Goal: Task Accomplishment & Management: Manage account settings

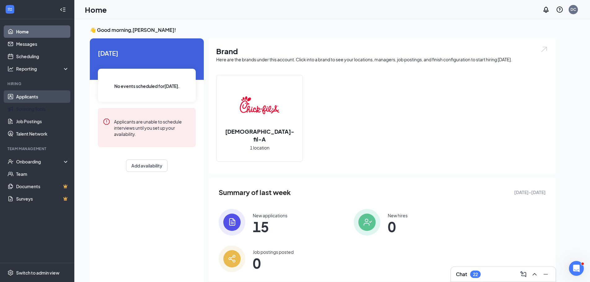
click at [36, 95] on link "Applicants" at bounding box center [42, 96] width 53 height 12
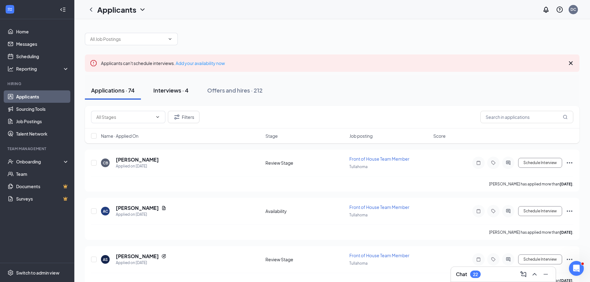
click at [167, 91] on div "Interviews · 4" at bounding box center [170, 90] width 35 height 8
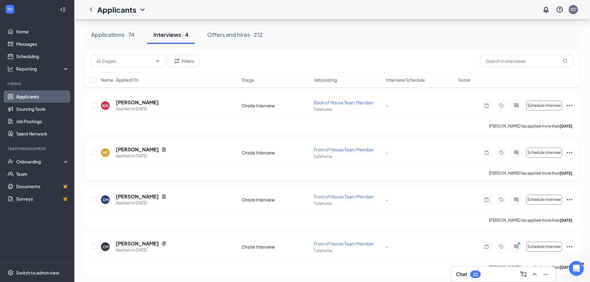
scroll to position [57, 0]
click at [562, 203] on button "Schedule interview" at bounding box center [544, 200] width 36 height 10
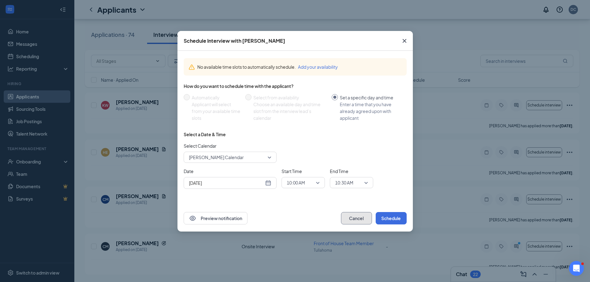
click at [352, 217] on button "Cancel" at bounding box center [356, 218] width 31 height 12
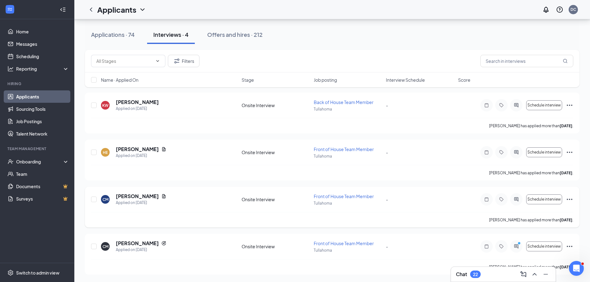
click at [570, 198] on icon "Ellipses" at bounding box center [569, 199] width 7 height 7
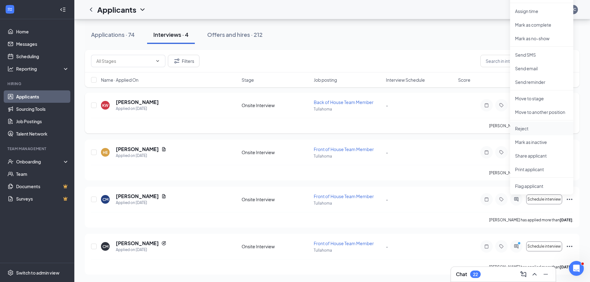
click at [526, 131] on p "Reject" at bounding box center [541, 128] width 53 height 6
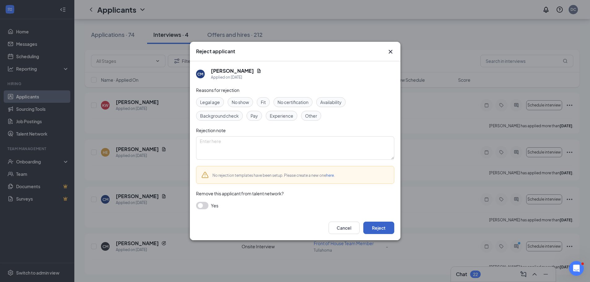
click at [379, 225] on button "Reject" at bounding box center [378, 228] width 31 height 12
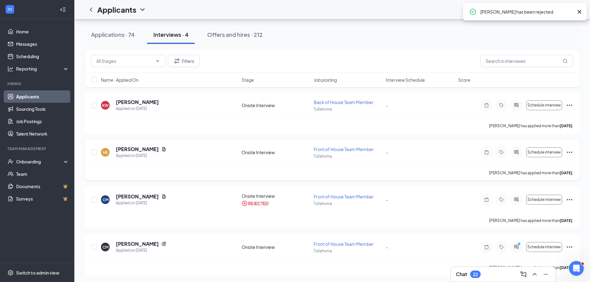
click at [567, 152] on icon "Ellipses" at bounding box center [570, 152] width 6 height 1
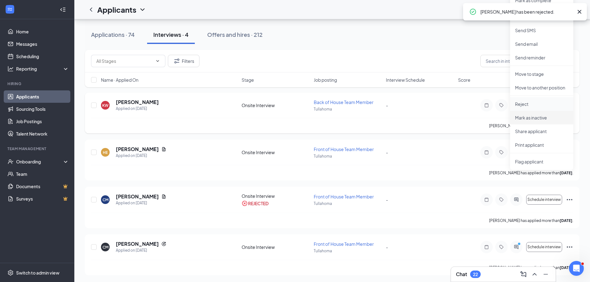
click at [534, 105] on p "Reject" at bounding box center [541, 104] width 53 height 6
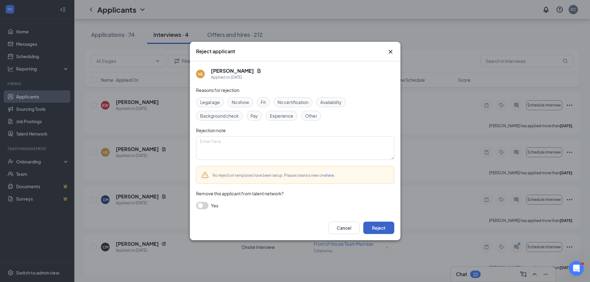
click at [384, 225] on button "Reject" at bounding box center [378, 228] width 31 height 12
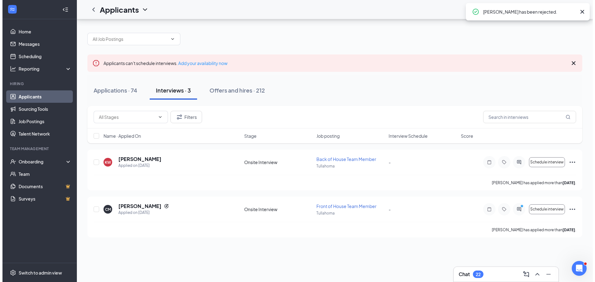
scroll to position [0, 0]
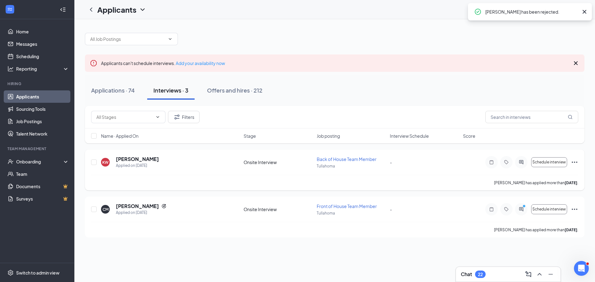
click at [572, 164] on icon "Ellipses" at bounding box center [574, 162] width 7 height 7
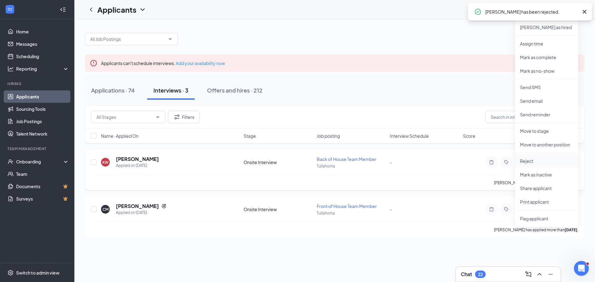
click at [525, 160] on p "Reject" at bounding box center [546, 161] width 53 height 6
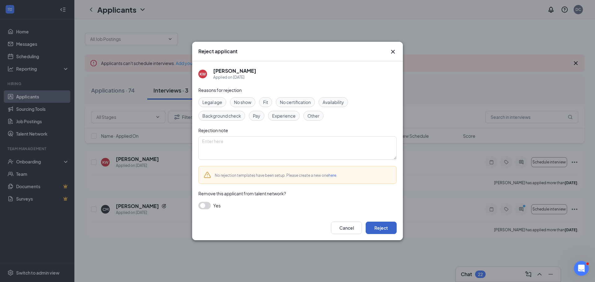
click at [382, 225] on button "Reject" at bounding box center [381, 228] width 31 height 12
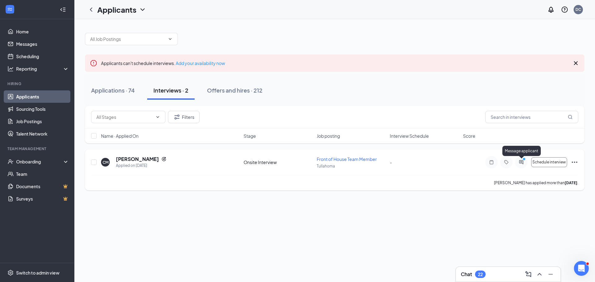
click at [520, 162] on icon "ActiveChat" at bounding box center [521, 162] width 4 height 4
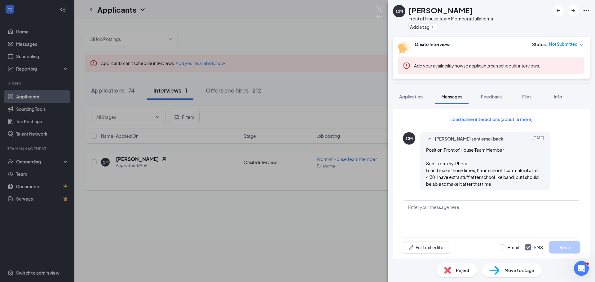
click at [338, 42] on div "CM [PERSON_NAME] Front of House Team Member at [GEOGRAPHIC_DATA] Add a tag Onsi…" at bounding box center [297, 141] width 595 height 282
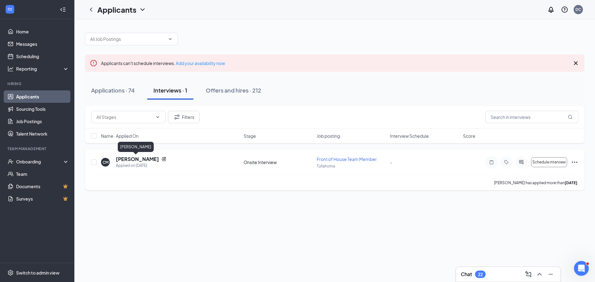
click at [120, 159] on h5 "[PERSON_NAME]" at bounding box center [137, 159] width 43 height 7
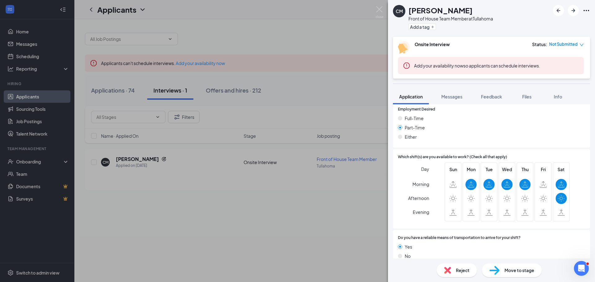
scroll to position [554, 0]
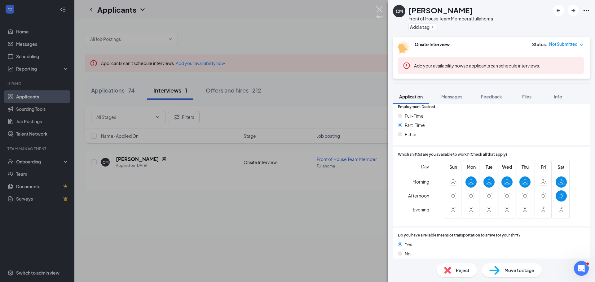
click at [380, 9] on img at bounding box center [379, 12] width 8 height 12
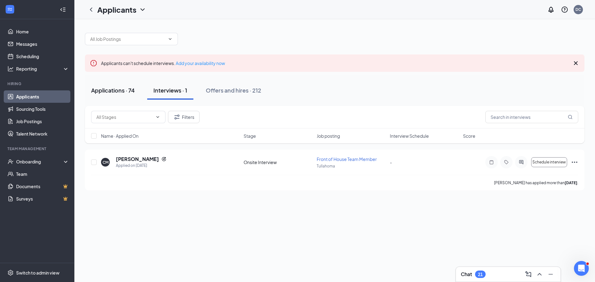
click at [133, 91] on div "Applications · 74" at bounding box center [113, 90] width 44 height 8
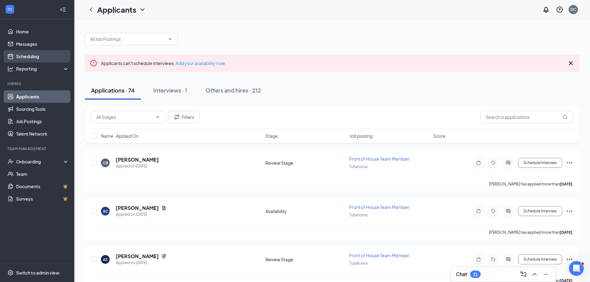
click at [22, 53] on link "Scheduling" at bounding box center [42, 56] width 53 height 12
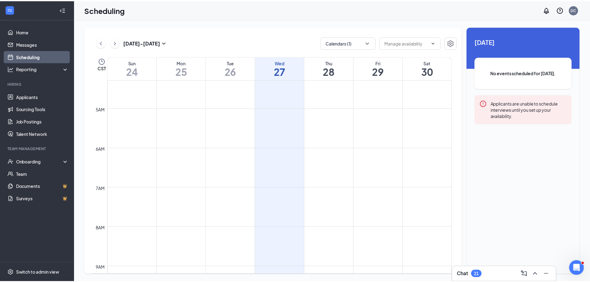
scroll to position [88, 0]
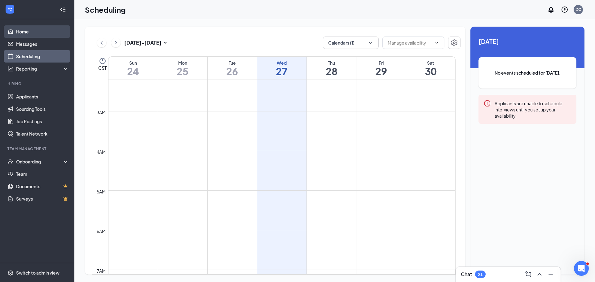
click at [52, 27] on link "Home" at bounding box center [42, 31] width 53 height 12
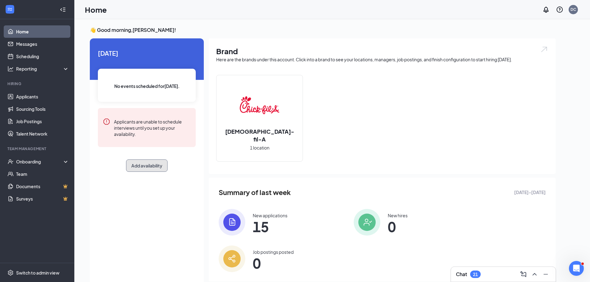
click at [156, 170] on button "Add availability" at bounding box center [147, 166] width 42 height 12
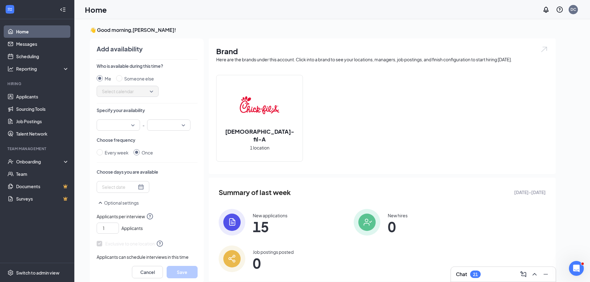
scroll to position [2, 0]
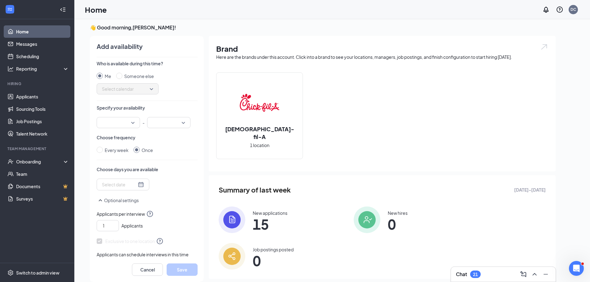
click at [130, 121] on input "search" at bounding box center [116, 122] width 32 height 11
click at [121, 158] on span "09:00 AM" at bounding box center [118, 156] width 33 height 7
click at [166, 115] on div "Specify your availability 09:00 AM 09:00 AM 08:45 AM 09:00 AM 09:15 AM 12:00 AM…" at bounding box center [147, 117] width 101 height 24
click at [166, 122] on input "search" at bounding box center [167, 122] width 32 height 11
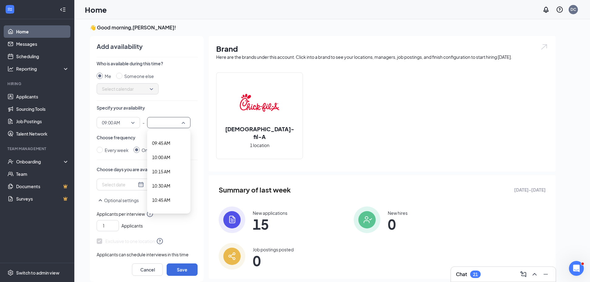
scroll to position [527, 0]
click at [170, 141] on span "09:15 AM" at bounding box center [161, 139] width 18 height 7
click at [139, 185] on div at bounding box center [123, 184] width 42 height 7
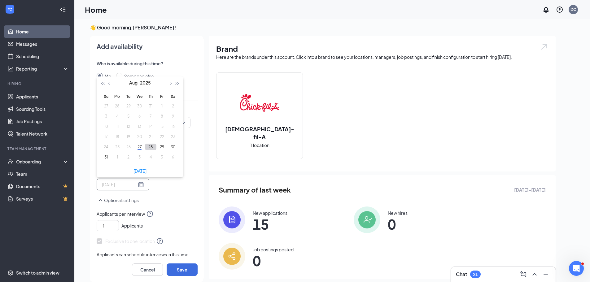
type input "[DATE]"
click at [150, 146] on button "28" at bounding box center [150, 147] width 11 height 7
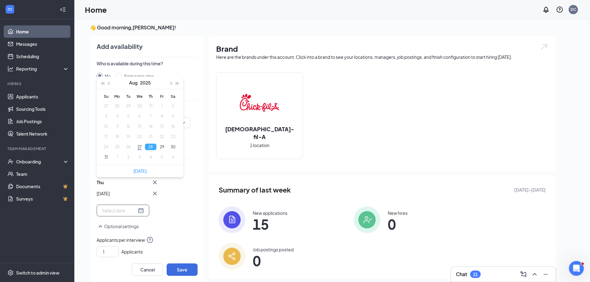
click at [176, 208] on div "Thu Aug [DATE] Mo Tu We Th Fr Sa 27 28 29 30 31 1 2 3 4 5 6 7 8 9 10 11 12 13 1…" at bounding box center [147, 198] width 101 height 38
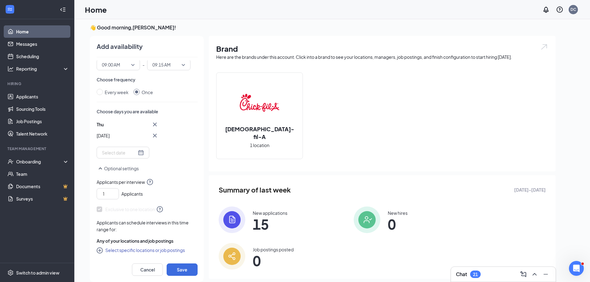
scroll to position [58, 0]
click at [116, 192] on icon "up" at bounding box center [116, 192] width 4 height 4
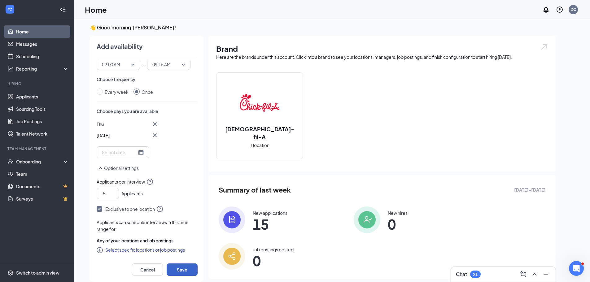
click at [179, 268] on button "Save" at bounding box center [182, 270] width 31 height 12
type input "1"
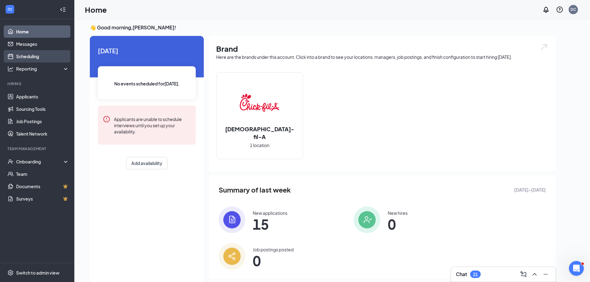
click at [24, 57] on link "Scheduling" at bounding box center [42, 56] width 53 height 12
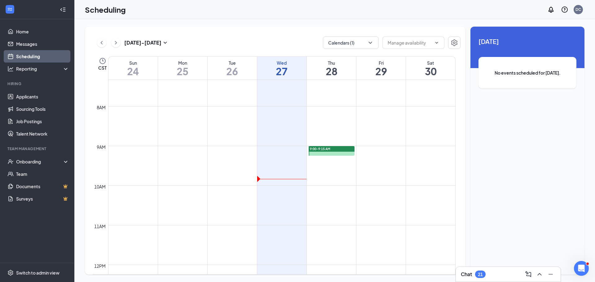
scroll to position [274, 0]
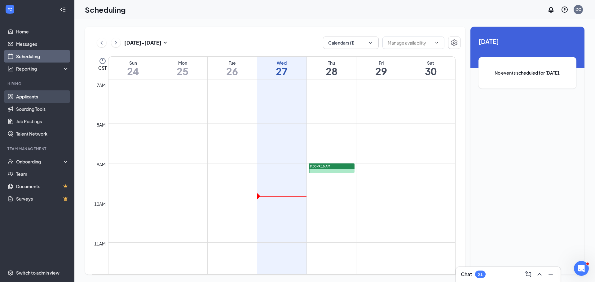
click at [53, 94] on link "Applicants" at bounding box center [42, 96] width 53 height 12
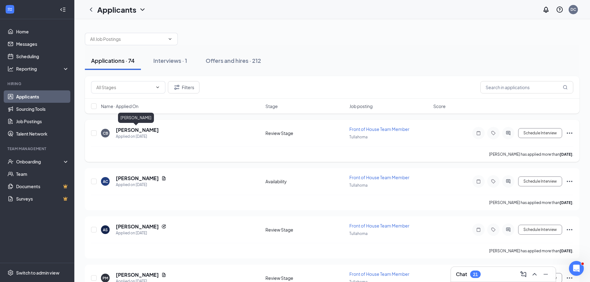
click at [135, 130] on h5 "[PERSON_NAME]" at bounding box center [137, 130] width 43 height 7
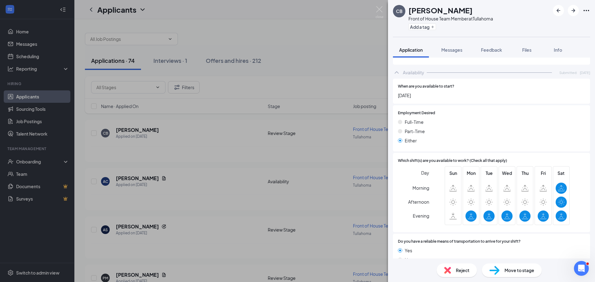
scroll to position [525, 0]
click at [384, 11] on div "CB [PERSON_NAME] Front of House Team Member at [GEOGRAPHIC_DATA] Add a tag Appl…" at bounding box center [297, 141] width 595 height 282
click at [382, 10] on div "Applicants DC" at bounding box center [334, 9] width 520 height 19
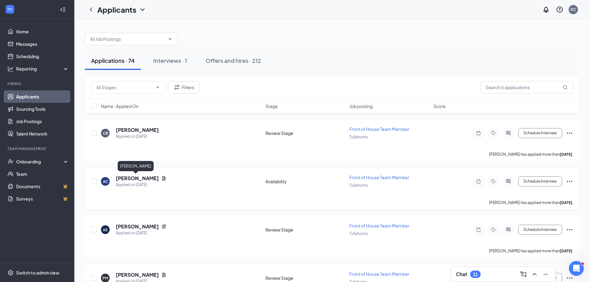
click at [131, 178] on h5 "[PERSON_NAME]" at bounding box center [137, 178] width 43 height 7
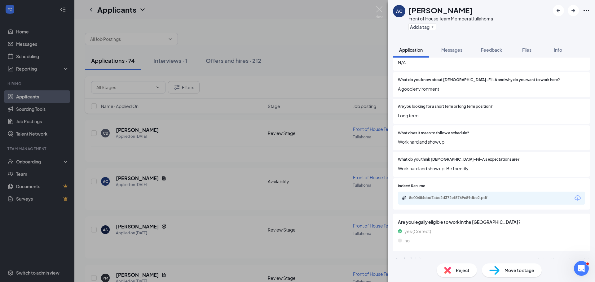
scroll to position [345, 0]
click at [510, 273] on span "Move to stage" at bounding box center [519, 270] width 30 height 7
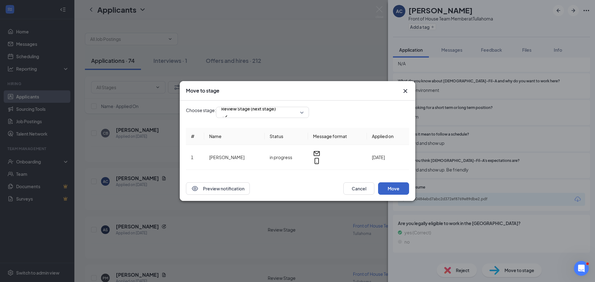
click at [397, 185] on button "Move" at bounding box center [393, 188] width 31 height 12
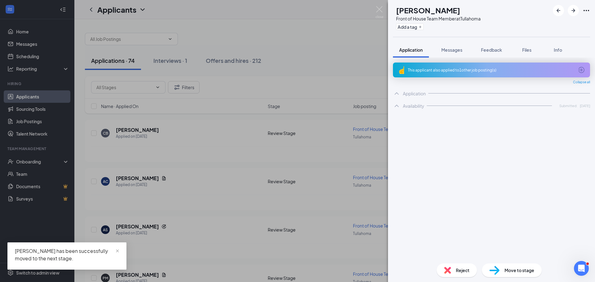
click at [143, 223] on div "AS [PERSON_NAME] Front of House Team Member at [GEOGRAPHIC_DATA] Add a tag Appl…" at bounding box center [297, 141] width 595 height 282
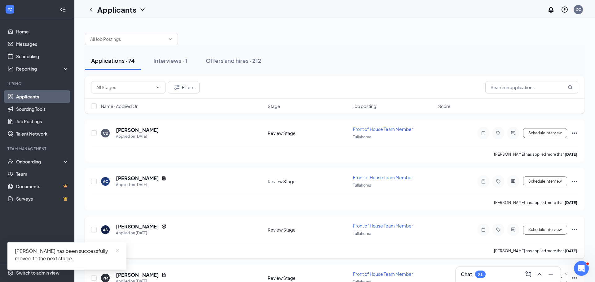
click at [143, 227] on h5 "[PERSON_NAME]" at bounding box center [137, 226] width 43 height 7
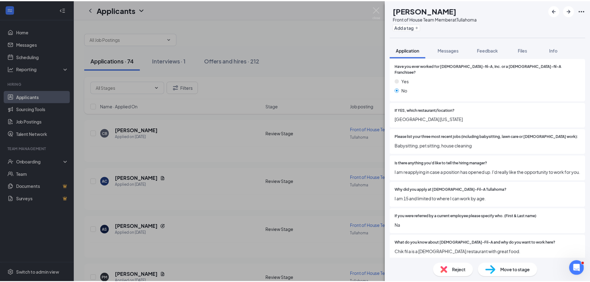
scroll to position [186, 0]
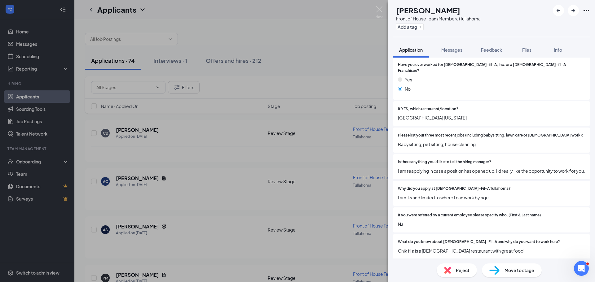
drag, startPoint x: 385, startPoint y: 9, endPoint x: 377, endPoint y: 11, distance: 8.0
click at [385, 9] on div "AS [PERSON_NAME] Front of House Team Member at [GEOGRAPHIC_DATA] Add a tag Appl…" at bounding box center [297, 141] width 595 height 282
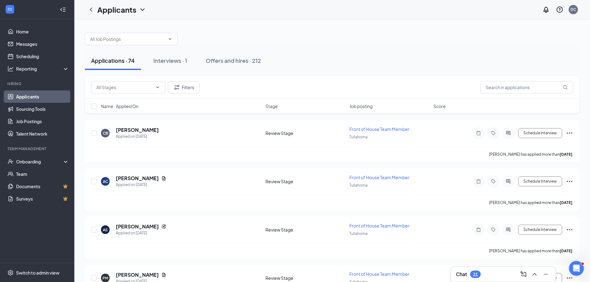
click at [377, 11] on div "Applicants DC" at bounding box center [332, 9] width 516 height 19
click at [139, 224] on h5 "[PERSON_NAME]" at bounding box center [137, 226] width 43 height 7
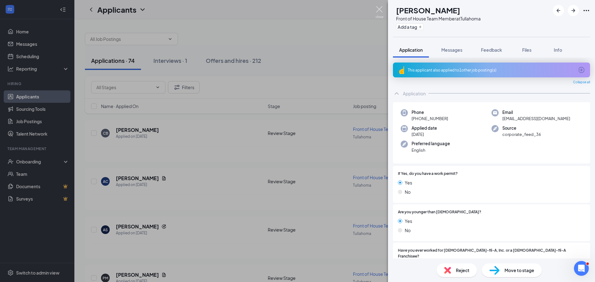
click at [381, 11] on img at bounding box center [379, 12] width 8 height 12
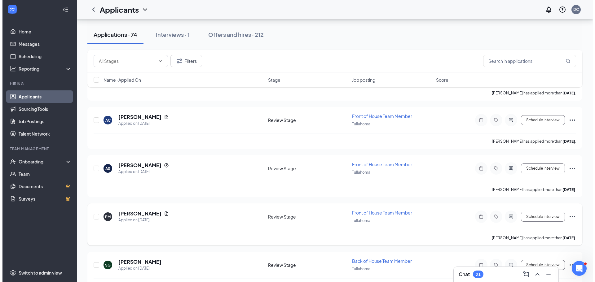
scroll to position [62, 0]
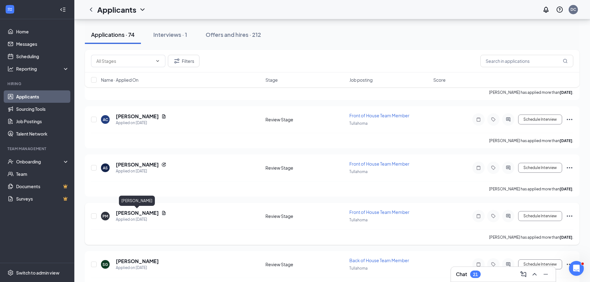
click at [136, 215] on h5 "[PERSON_NAME]" at bounding box center [137, 213] width 43 height 7
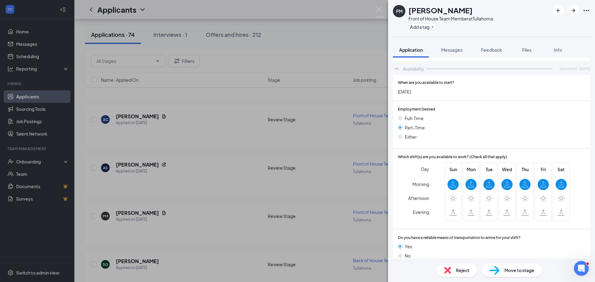
scroll to position [532, 0]
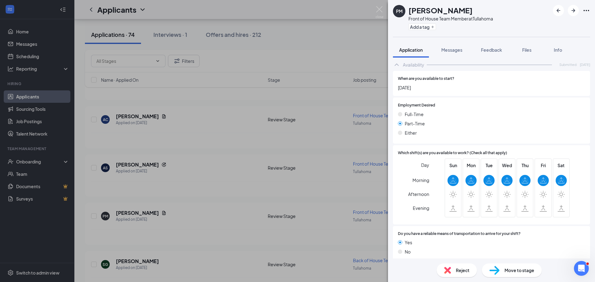
click at [509, 266] on div "Move to stage" at bounding box center [512, 271] width 60 height 14
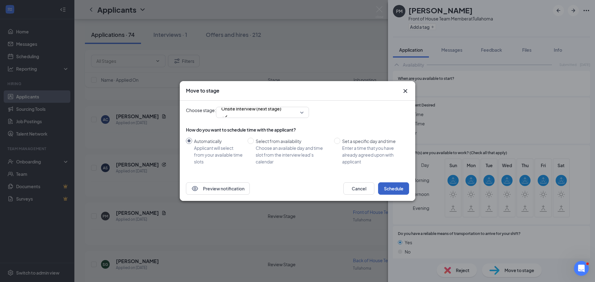
click at [396, 192] on button "Schedule" at bounding box center [393, 188] width 31 height 12
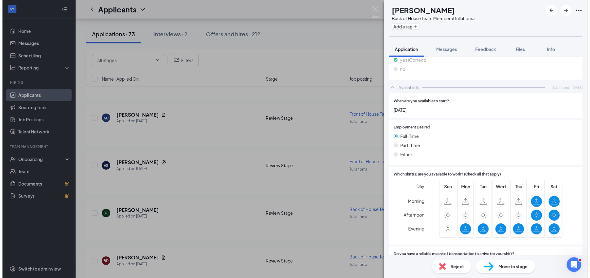
scroll to position [496, 0]
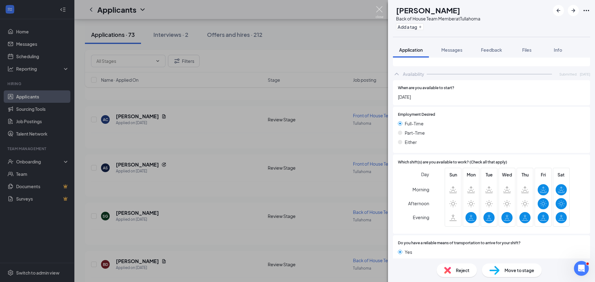
click at [380, 8] on img at bounding box center [379, 12] width 8 height 12
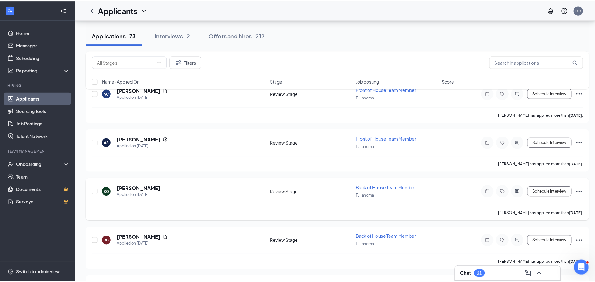
scroll to position [93, 0]
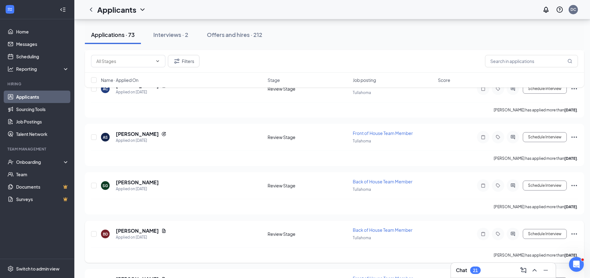
click at [123, 228] on h5 "[PERSON_NAME]" at bounding box center [137, 230] width 43 height 7
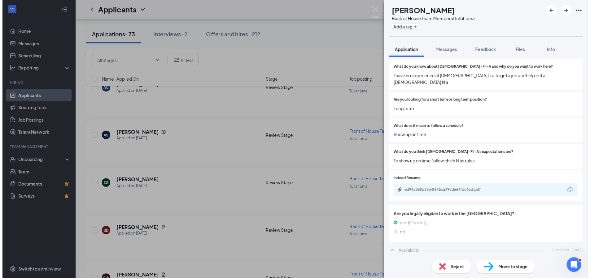
scroll to position [496, 0]
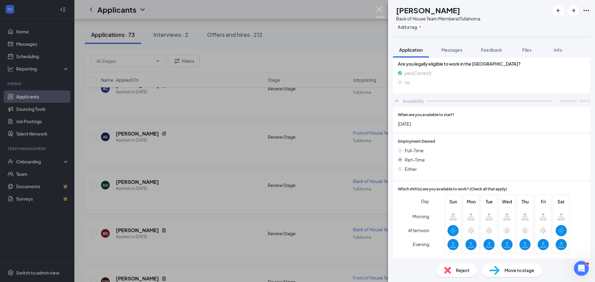
click at [379, 12] on img at bounding box center [379, 12] width 8 height 12
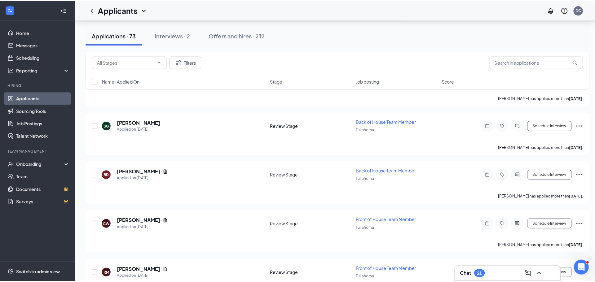
scroll to position [155, 0]
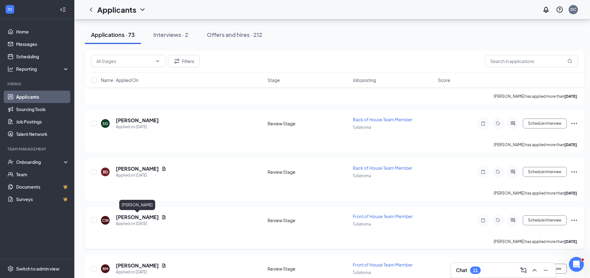
click at [136, 216] on h5 "[PERSON_NAME]" at bounding box center [137, 216] width 43 height 7
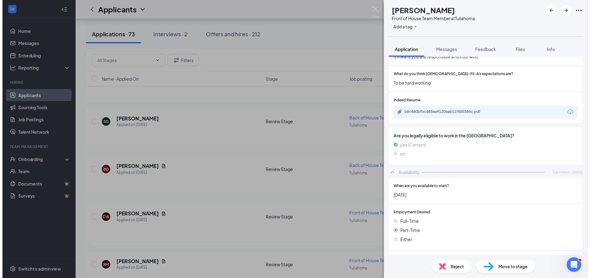
scroll to position [525, 0]
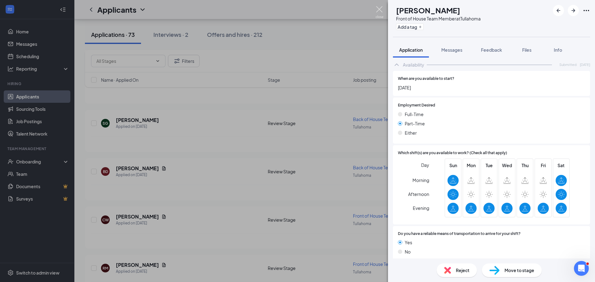
click at [378, 11] on img at bounding box center [379, 12] width 8 height 12
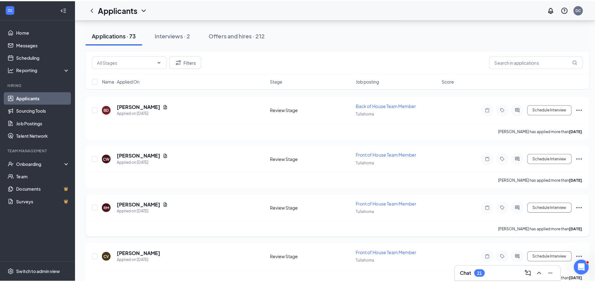
scroll to position [248, 0]
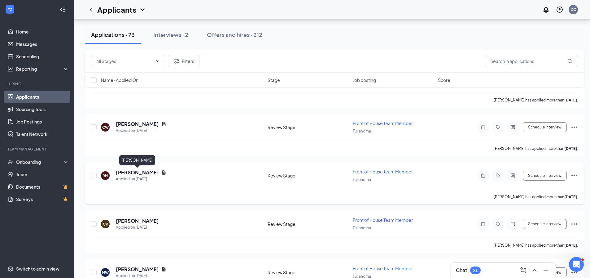
click at [153, 172] on h5 "[PERSON_NAME]" at bounding box center [137, 172] width 43 height 7
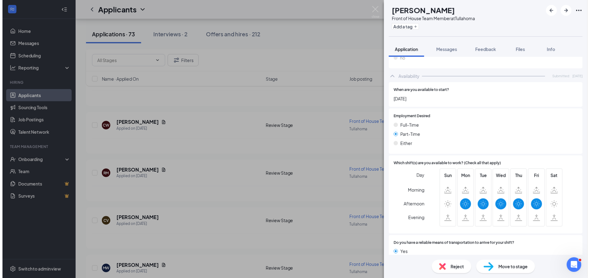
scroll to position [525, 0]
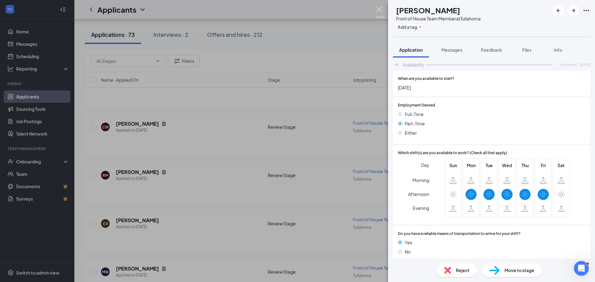
click at [377, 10] on img at bounding box center [379, 12] width 8 height 12
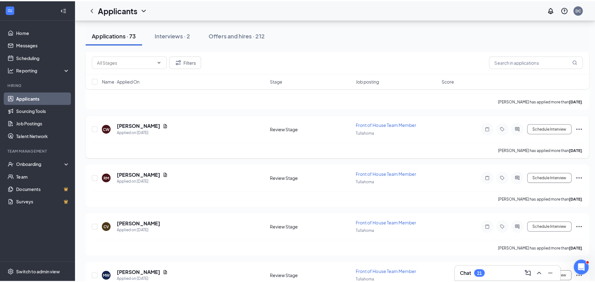
scroll to position [279, 0]
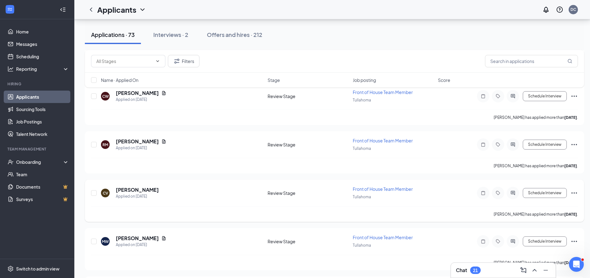
click at [133, 187] on h5 "[PERSON_NAME]" at bounding box center [137, 189] width 43 height 7
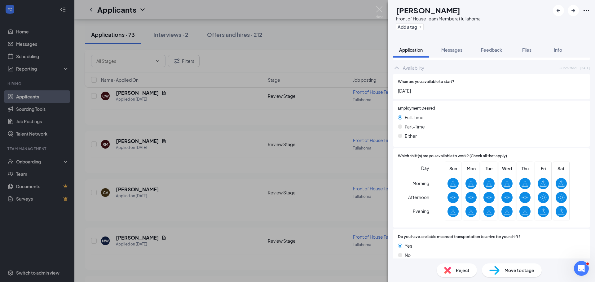
scroll to position [607, 0]
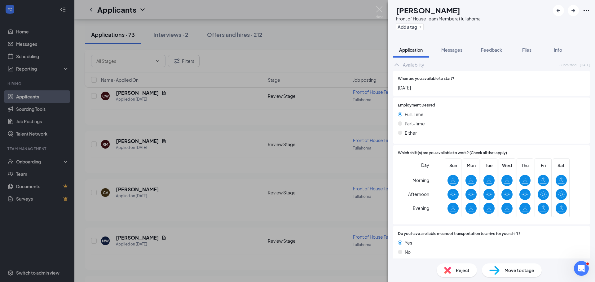
click at [512, 266] on div "Move to stage" at bounding box center [512, 271] width 60 height 14
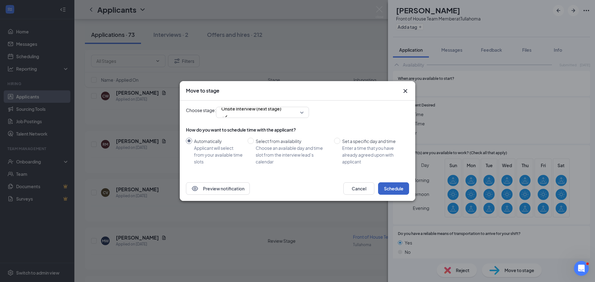
click at [402, 188] on button "Schedule" at bounding box center [393, 188] width 31 height 12
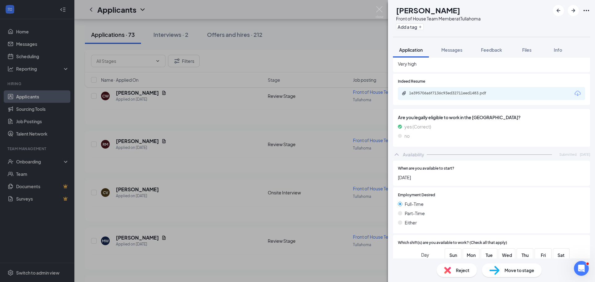
scroll to position [465, 0]
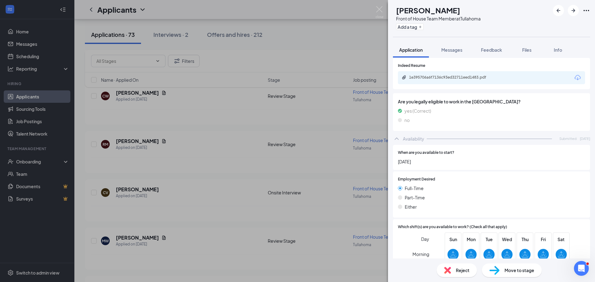
click at [511, 271] on span "Move to stage" at bounding box center [519, 270] width 30 height 7
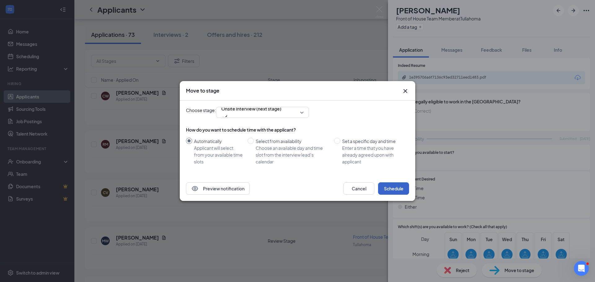
click at [400, 189] on button "Schedule" at bounding box center [393, 188] width 31 height 12
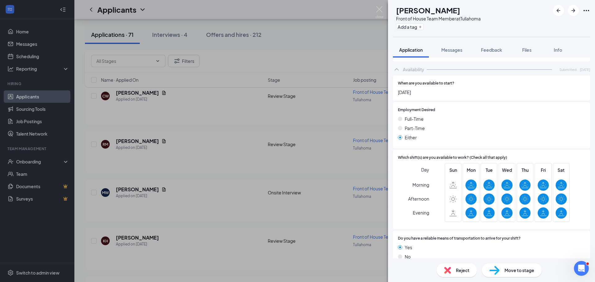
scroll to position [525, 0]
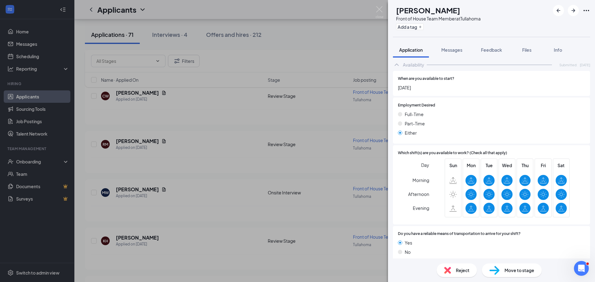
click at [506, 275] on div "Move to stage" at bounding box center [512, 271] width 60 height 14
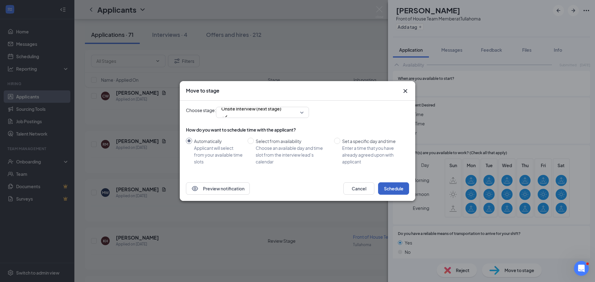
click at [387, 194] on button "Schedule" at bounding box center [393, 188] width 31 height 12
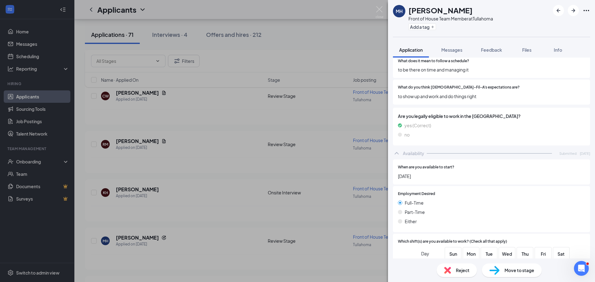
scroll to position [522, 0]
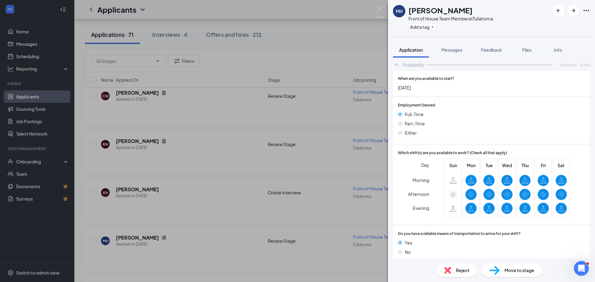
click at [380, 18] on img at bounding box center [379, 12] width 8 height 12
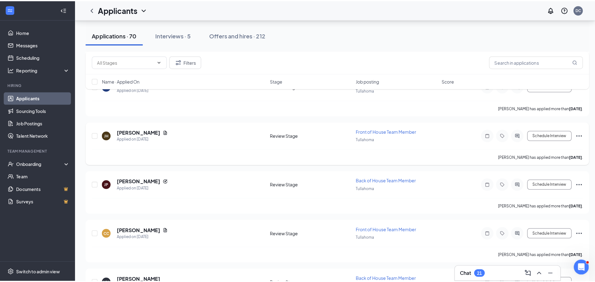
scroll to position [372, 0]
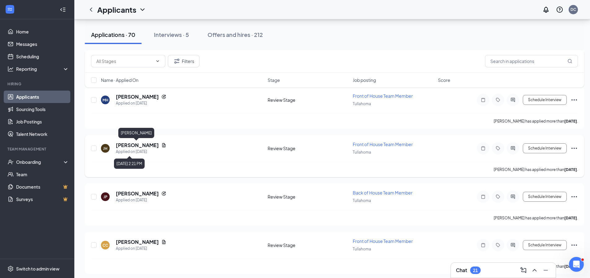
click at [145, 145] on h5 "[PERSON_NAME]" at bounding box center [137, 145] width 43 height 7
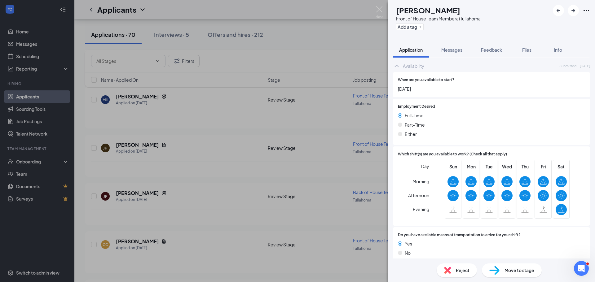
scroll to position [539, 0]
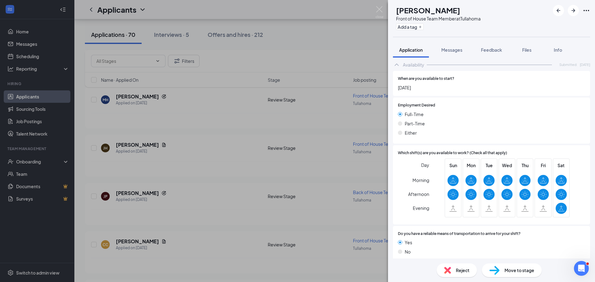
click at [508, 275] on div "Move to stage" at bounding box center [512, 271] width 60 height 14
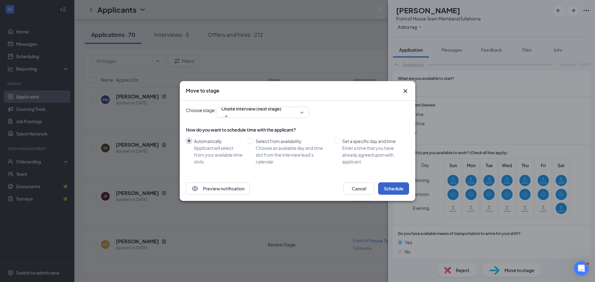
click at [403, 185] on button "Schedule" at bounding box center [393, 188] width 31 height 12
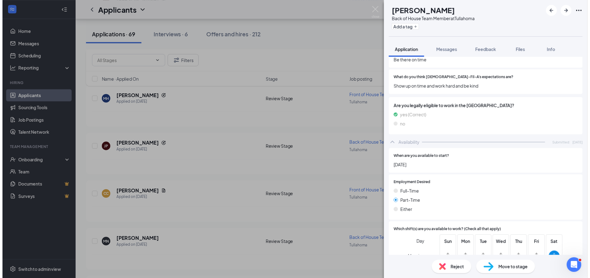
scroll to position [465, 0]
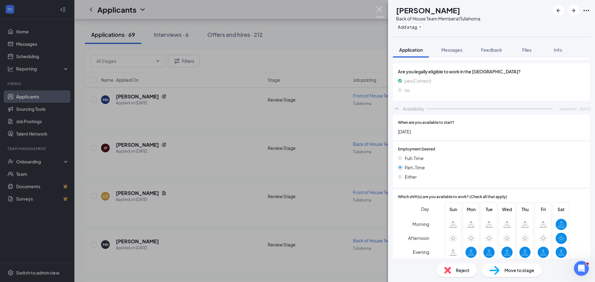
click at [380, 7] on img at bounding box center [379, 12] width 8 height 12
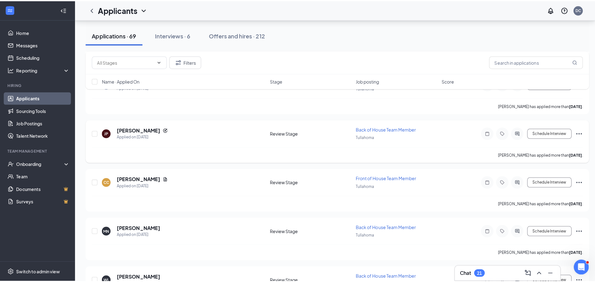
scroll to position [403, 0]
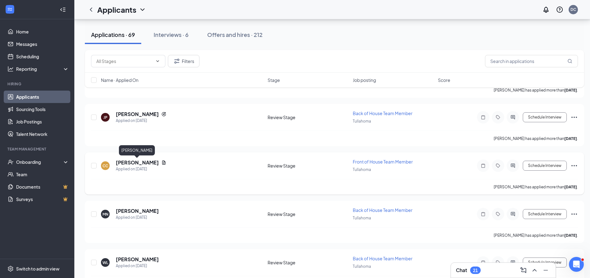
click at [135, 163] on h5 "[PERSON_NAME]" at bounding box center [137, 162] width 43 height 7
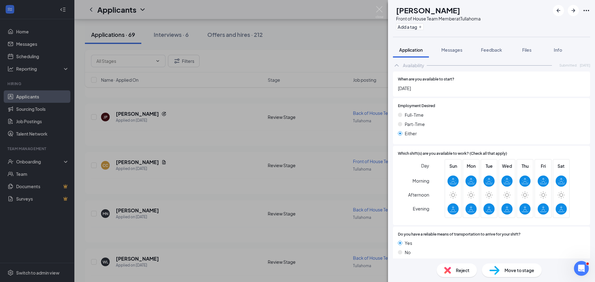
scroll to position [525, 0]
click at [511, 270] on span "Move to stage" at bounding box center [519, 270] width 30 height 7
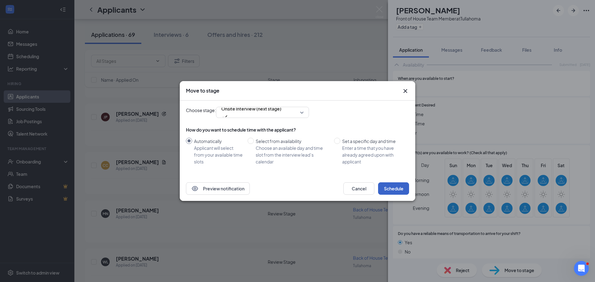
click at [400, 194] on button "Schedule" at bounding box center [393, 188] width 31 height 12
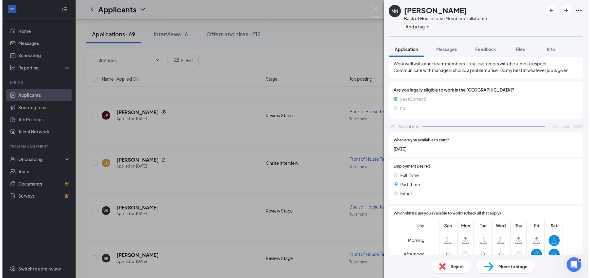
scroll to position [505, 0]
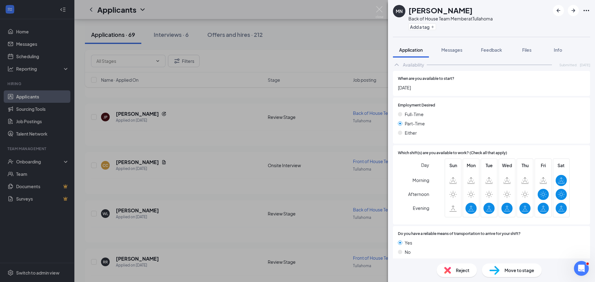
click at [382, 14] on img at bounding box center [379, 12] width 8 height 12
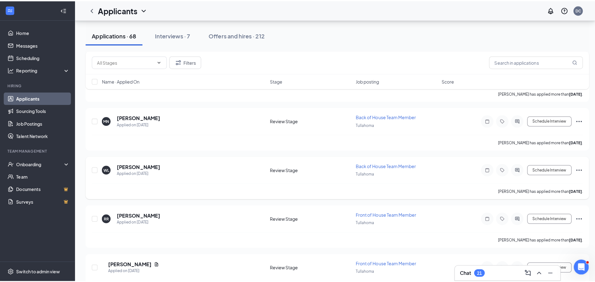
scroll to position [465, 0]
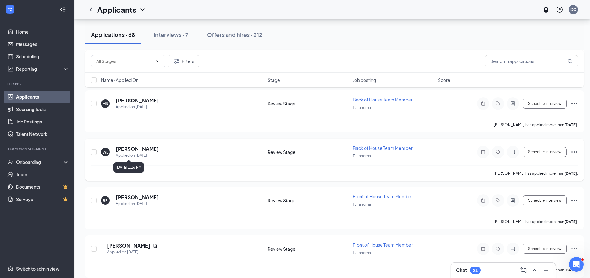
click at [153, 150] on h5 "[PERSON_NAME]" at bounding box center [137, 148] width 43 height 7
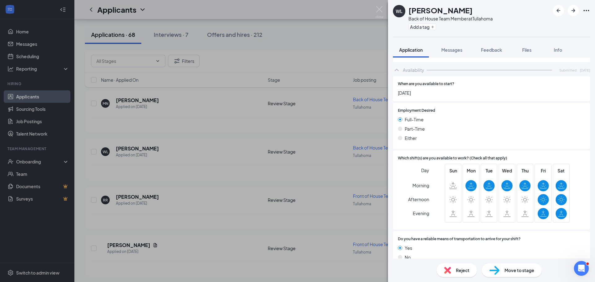
scroll to position [519, 0]
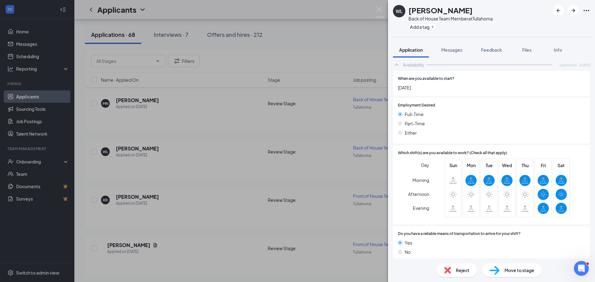
click at [503, 266] on div "Move to stage" at bounding box center [512, 271] width 60 height 14
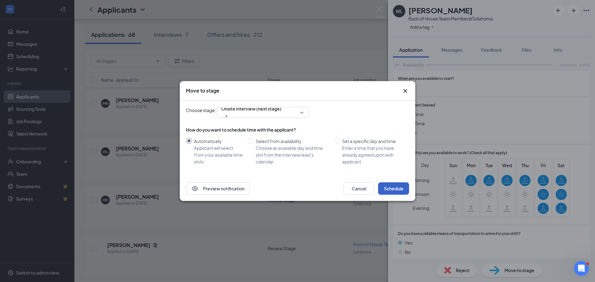
click at [398, 188] on button "Schedule" at bounding box center [393, 188] width 31 height 12
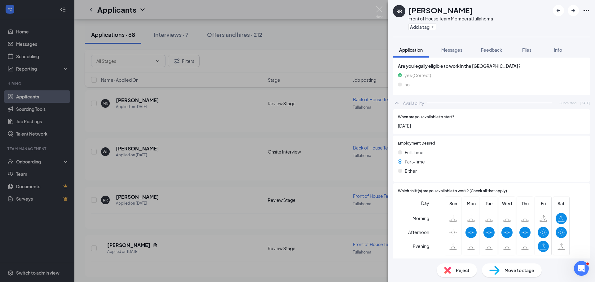
scroll to position [512, 0]
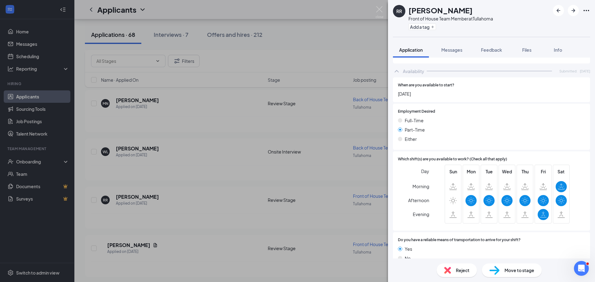
click at [511, 267] on span "Move to stage" at bounding box center [519, 270] width 30 height 7
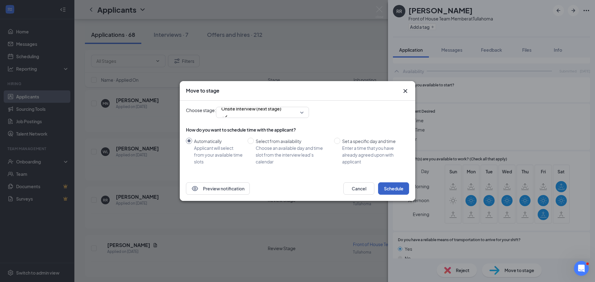
click at [400, 192] on button "Schedule" at bounding box center [393, 188] width 31 height 12
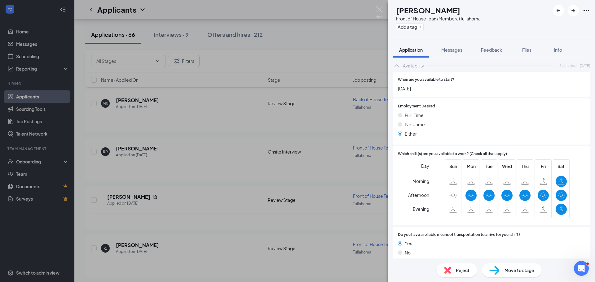
scroll to position [552, 0]
click at [517, 269] on span "Move to stage" at bounding box center [519, 270] width 30 height 7
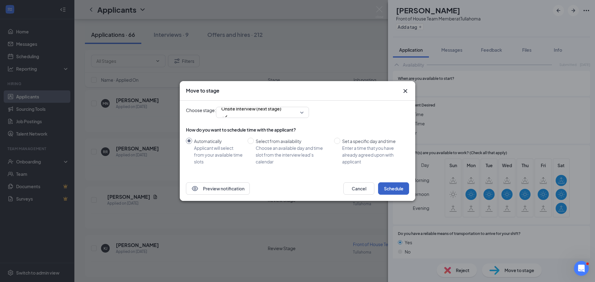
click at [394, 189] on button "Schedule" at bounding box center [393, 188] width 31 height 12
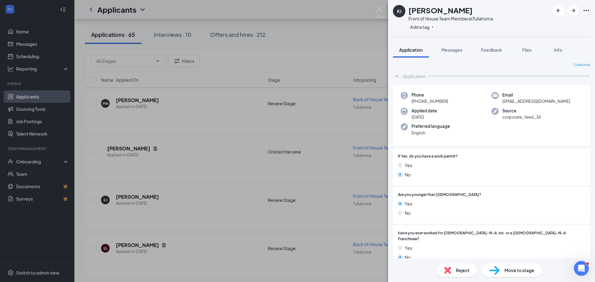
click at [362, 21] on div "KJ [PERSON_NAME] Front of House Team Member at [GEOGRAPHIC_DATA] Add a tag Appl…" at bounding box center [297, 141] width 595 height 282
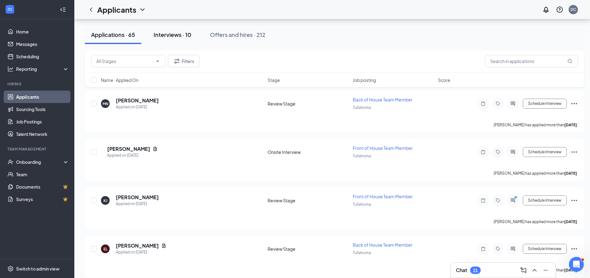
click at [178, 37] on div "Interviews · 10" at bounding box center [173, 35] width 38 height 8
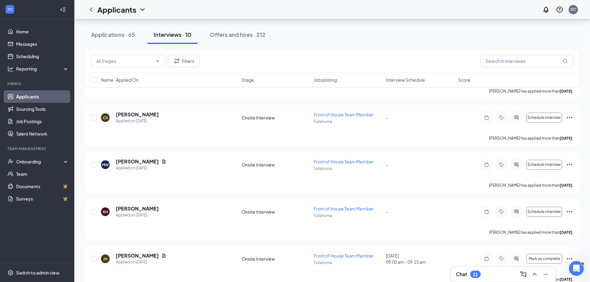
scroll to position [31, 0]
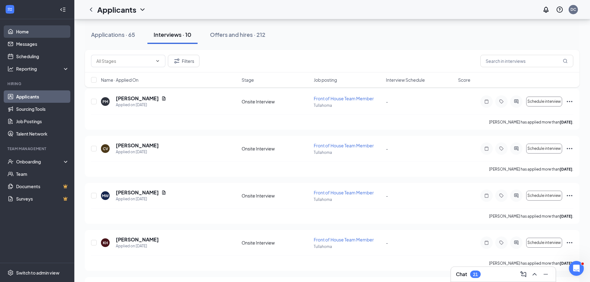
click at [44, 29] on link "Home" at bounding box center [42, 31] width 53 height 12
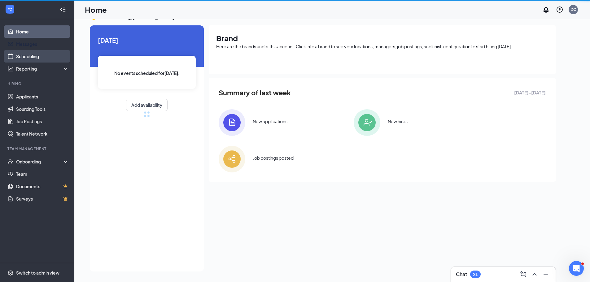
scroll to position [13, 0]
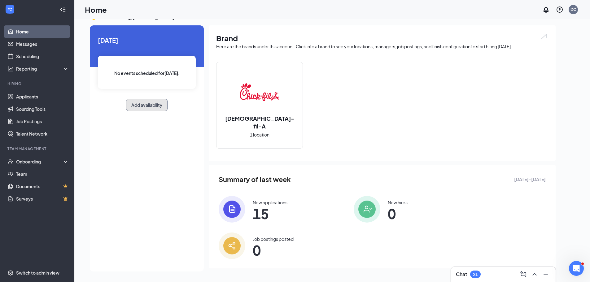
click at [151, 106] on button "Add availability" at bounding box center [147, 105] width 42 height 12
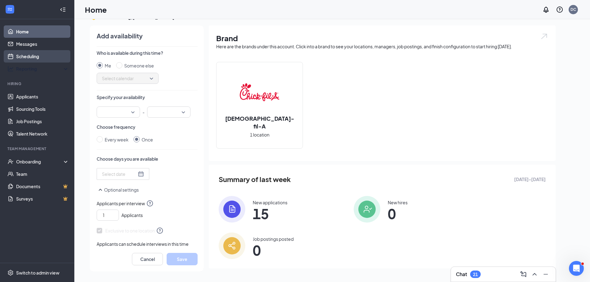
click at [50, 60] on link "Scheduling" at bounding box center [42, 56] width 53 height 12
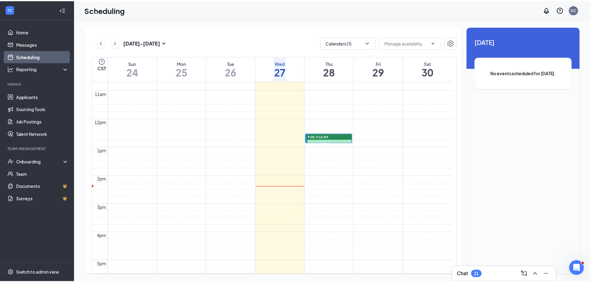
scroll to position [336, 0]
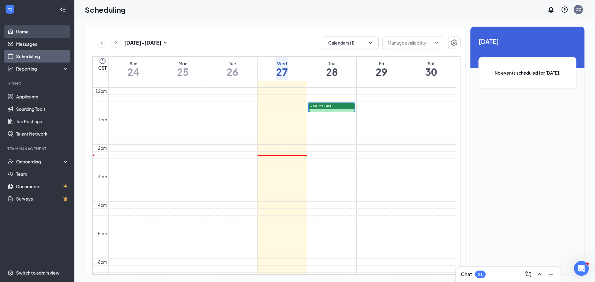
click at [41, 29] on link "Home" at bounding box center [42, 31] width 53 height 12
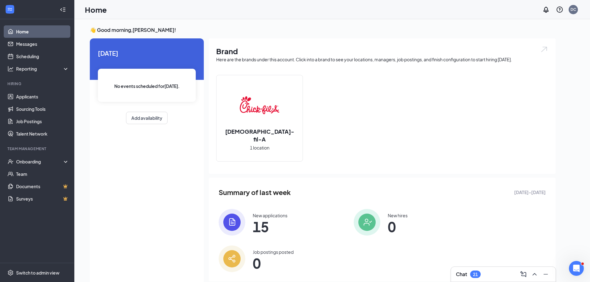
click at [160, 125] on div "[DATE] No events scheduled for [DATE] . Add availability" at bounding box center [147, 86] width 114 height 96
click at [160, 123] on button "Add availability" at bounding box center [147, 118] width 42 height 12
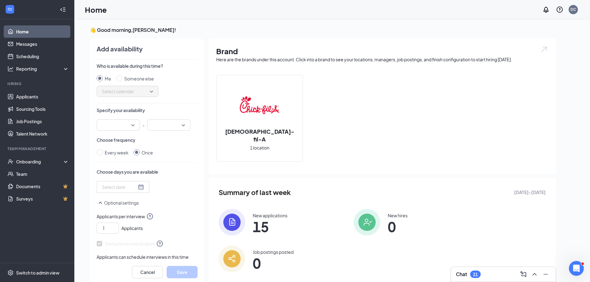
scroll to position [2, 0]
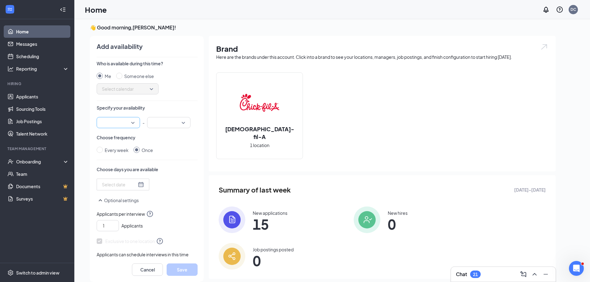
click at [128, 127] on input "search" at bounding box center [116, 122] width 32 height 11
click at [162, 130] on div "Who is available during this time? Me Someone else Select calendar Specify your…" at bounding box center [147, 158] width 101 height 197
click at [162, 128] on div at bounding box center [168, 122] width 43 height 11
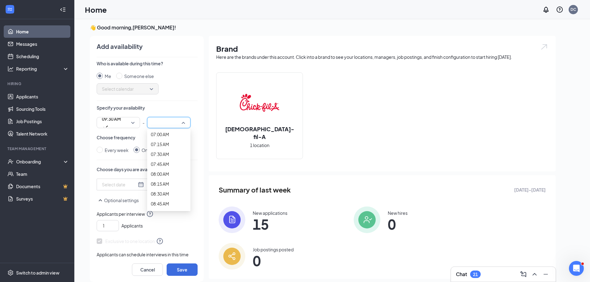
scroll to position [496, 0]
click at [166, 32] on div "09:45 AM" at bounding box center [168, 27] width 43 height 10
click at [134, 183] on div at bounding box center [123, 184] width 42 height 7
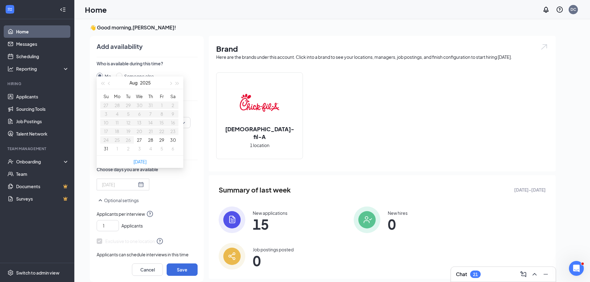
type input "[DATE]"
click at [161, 144] on td "29" at bounding box center [161, 140] width 11 height 9
click at [162, 143] on button "29" at bounding box center [161, 140] width 5 height 7
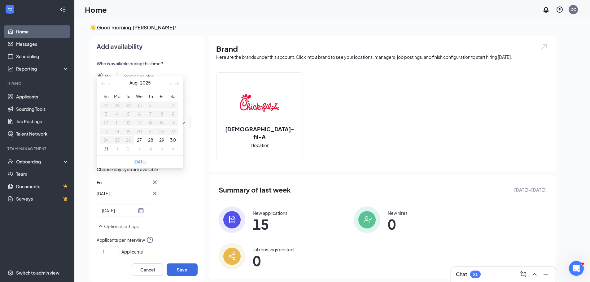
click at [162, 143] on button "29" at bounding box center [161, 140] width 5 height 7
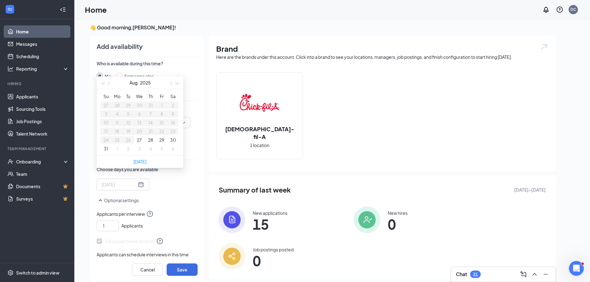
click at [148, 143] on button "28" at bounding box center [150, 140] width 5 height 7
type input "[DATE]"
click at [177, 208] on div "Thu Aug [DATE] Mo Tu We Th Fr Sa 27 28 29 30 31 1 2 3 4 5 6 7 8 9 10 11 12 13 1…" at bounding box center [147, 198] width 101 height 38
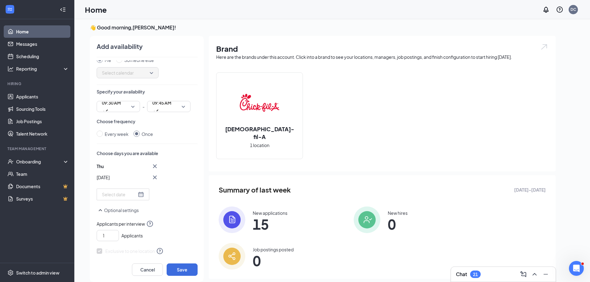
scroll to position [31, 0]
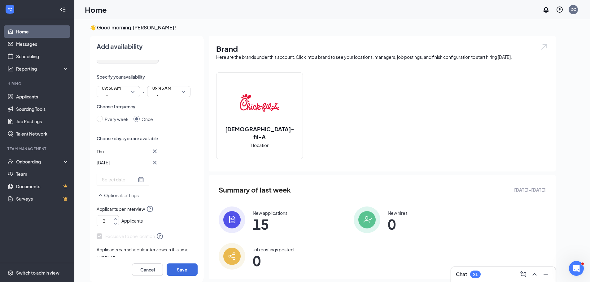
click at [115, 219] on icon "up" at bounding box center [116, 219] width 4 height 4
click at [183, 269] on button "Save" at bounding box center [182, 270] width 31 height 12
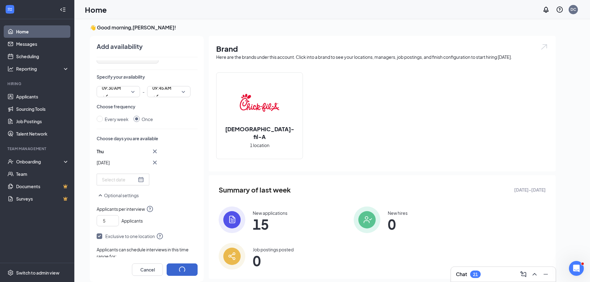
type input "1"
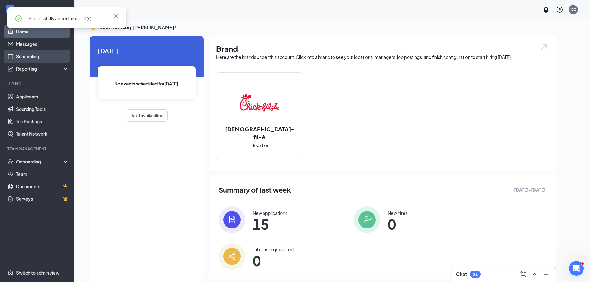
click at [49, 58] on link "Scheduling" at bounding box center [42, 56] width 53 height 12
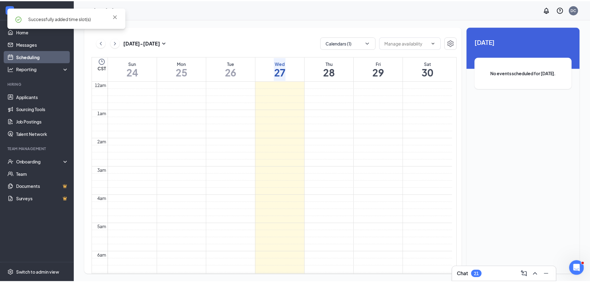
scroll to position [305, 0]
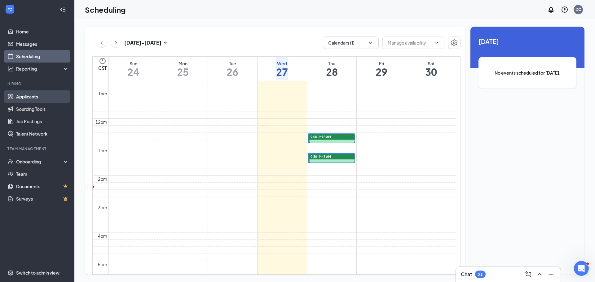
click at [42, 98] on link "Applicants" at bounding box center [42, 96] width 53 height 12
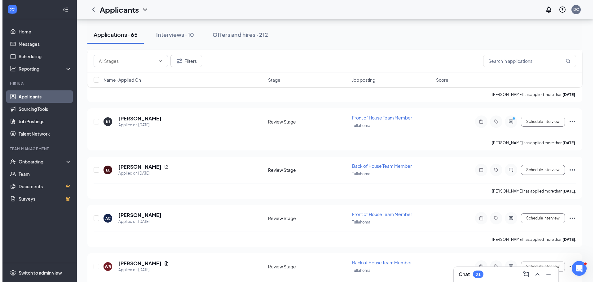
scroll to position [527, 0]
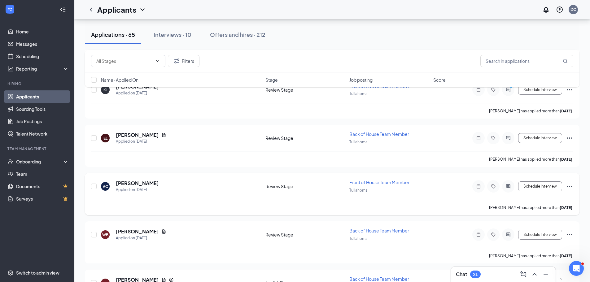
click at [137, 182] on h5 "[PERSON_NAME]" at bounding box center [137, 183] width 43 height 7
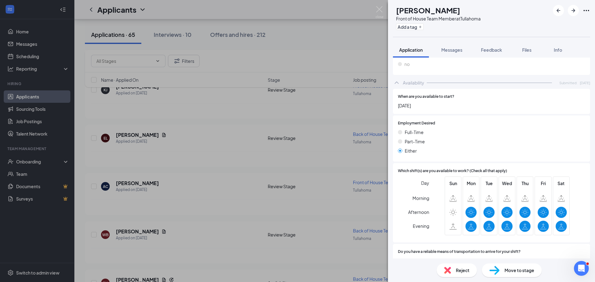
scroll to position [512, 0]
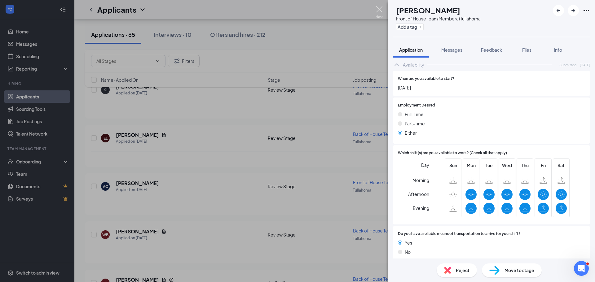
click at [380, 10] on img at bounding box center [379, 12] width 8 height 12
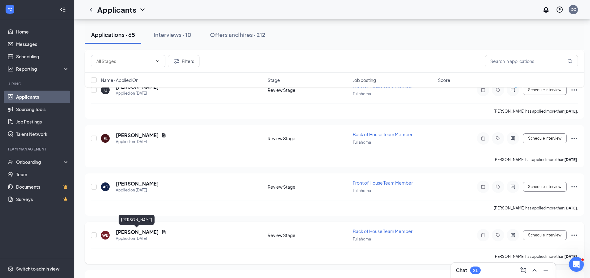
click at [147, 230] on h5 "[PERSON_NAME]" at bounding box center [137, 231] width 43 height 7
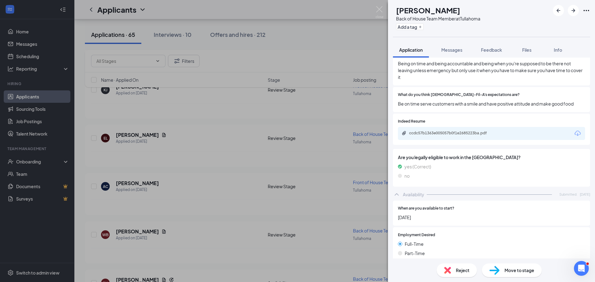
scroll to position [573, 0]
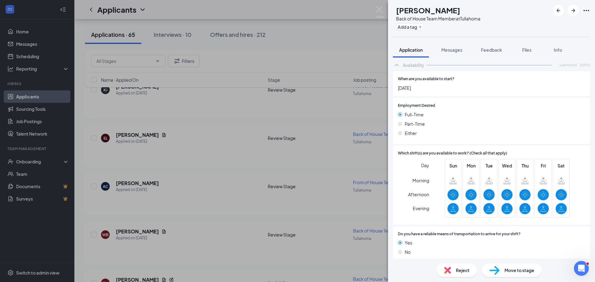
click at [376, 11] on img at bounding box center [379, 12] width 8 height 12
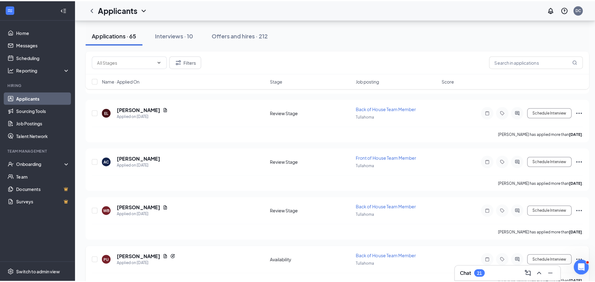
scroll to position [558, 0]
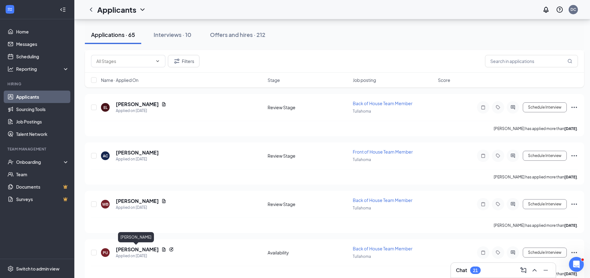
drag, startPoint x: 140, startPoint y: 247, endPoint x: 167, endPoint y: 234, distance: 30.1
click at [140, 247] on h5 "[PERSON_NAME]" at bounding box center [137, 249] width 43 height 7
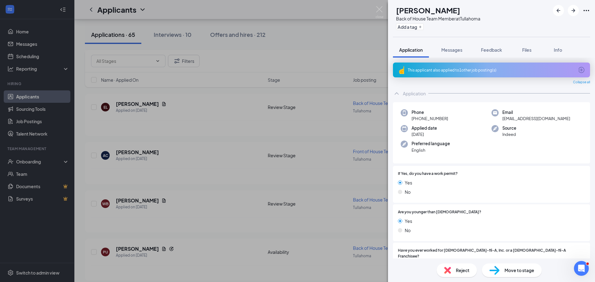
click at [378, 17] on img at bounding box center [379, 12] width 8 height 12
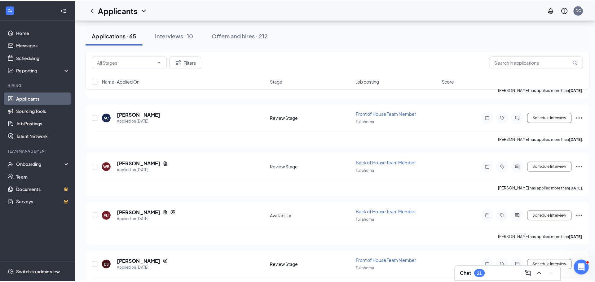
scroll to position [620, 0]
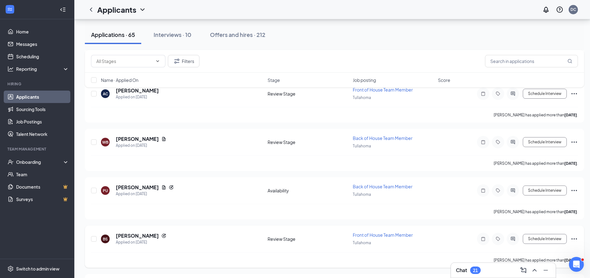
click at [142, 240] on div "Applied on [DATE]" at bounding box center [141, 242] width 50 height 6
click at [143, 236] on h5 "[PERSON_NAME]" at bounding box center [137, 235] width 43 height 7
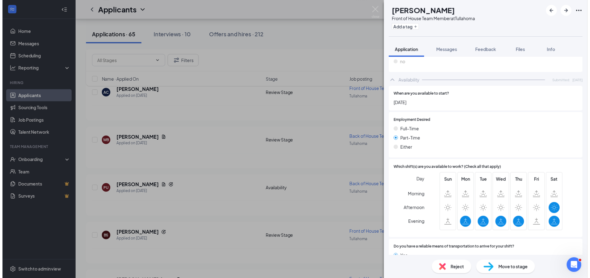
scroll to position [516, 0]
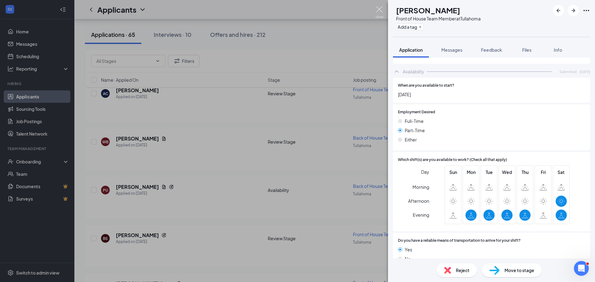
click at [376, 11] on img at bounding box center [379, 12] width 8 height 12
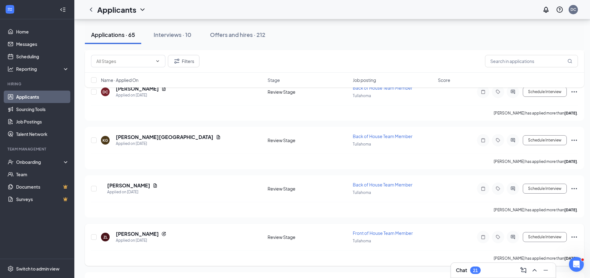
scroll to position [1293, 0]
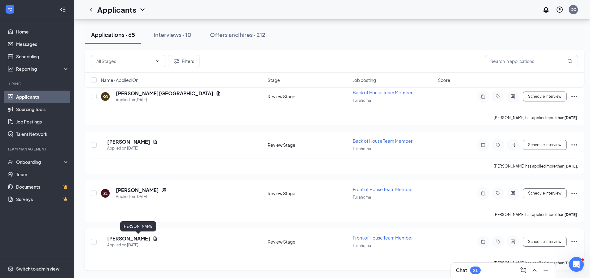
click at [150, 238] on h5 "[PERSON_NAME]" at bounding box center [128, 238] width 43 height 7
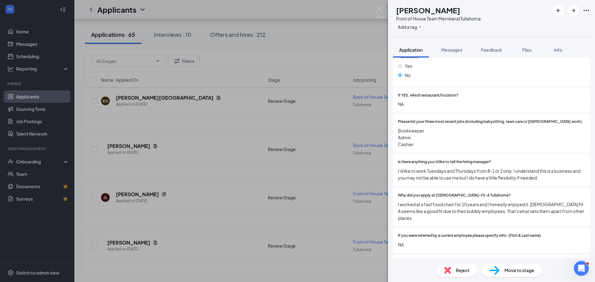
scroll to position [217, 0]
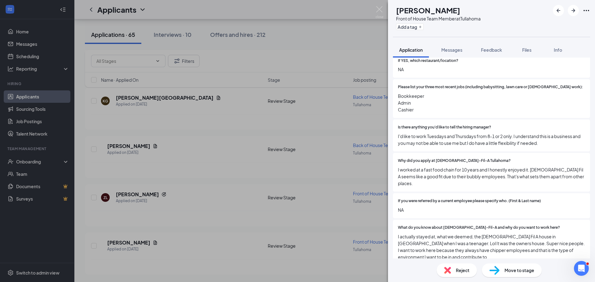
click at [465, 270] on span "Reject" at bounding box center [463, 270] width 14 height 7
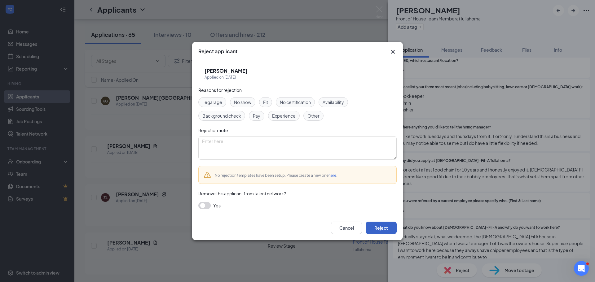
click at [392, 229] on button "Reject" at bounding box center [381, 228] width 31 height 12
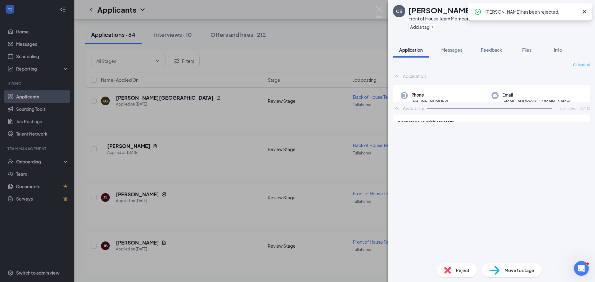
click at [139, 195] on div "CB [PERSON_NAME] Front of House Team Member at [GEOGRAPHIC_DATA] Add a tag Appl…" at bounding box center [297, 141] width 595 height 282
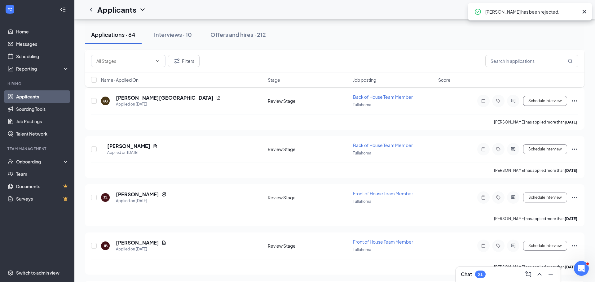
click at [139, 195] on h5 "[PERSON_NAME]" at bounding box center [137, 194] width 43 height 7
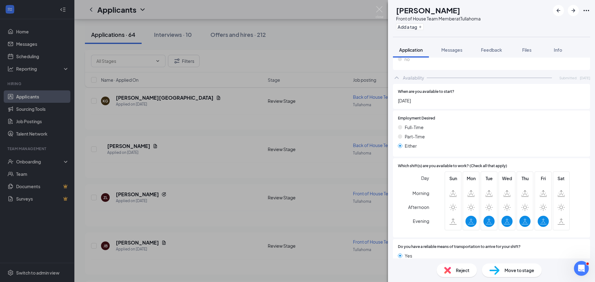
scroll to position [543, 0]
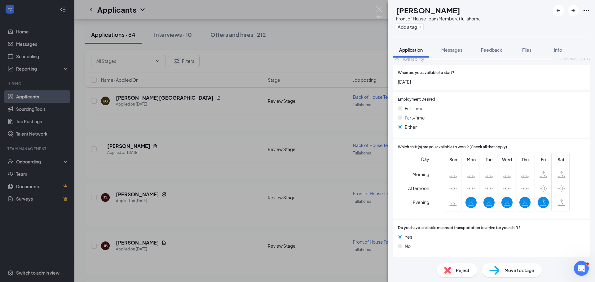
click at [380, 5] on div "ZL [PERSON_NAME] Front of House Team Member at [GEOGRAPHIC_DATA] Add a tag Appl…" at bounding box center [297, 141] width 595 height 282
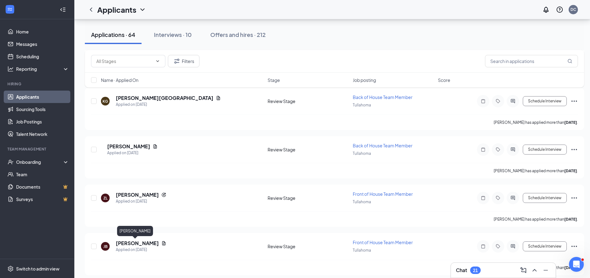
drag, startPoint x: 129, startPoint y: 241, endPoint x: 237, endPoint y: 231, distance: 107.7
click at [129, 241] on h5 "[PERSON_NAME]" at bounding box center [137, 242] width 43 height 7
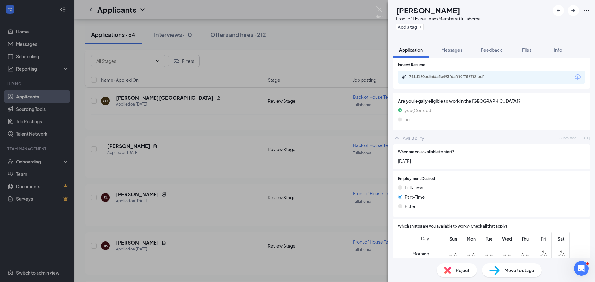
scroll to position [496, 0]
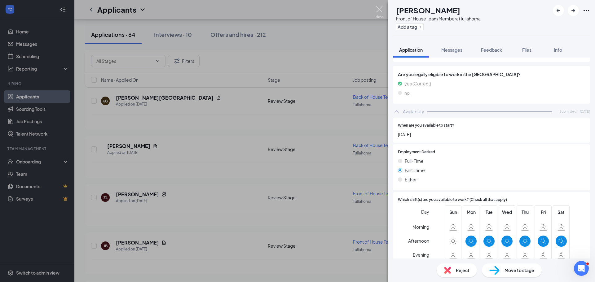
click at [378, 15] on img at bounding box center [379, 12] width 8 height 12
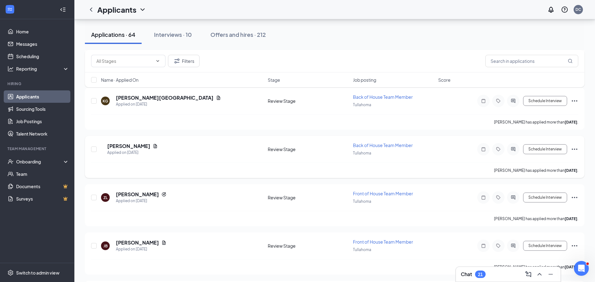
click at [119, 144] on h5 "[PERSON_NAME]" at bounding box center [128, 146] width 43 height 7
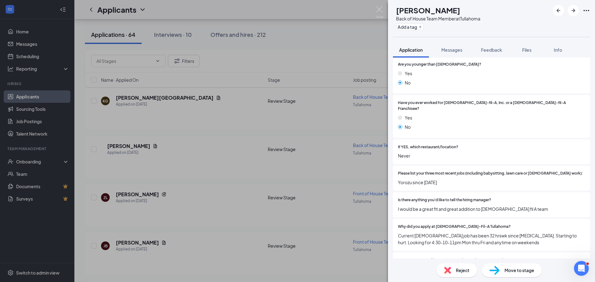
scroll to position [155, 0]
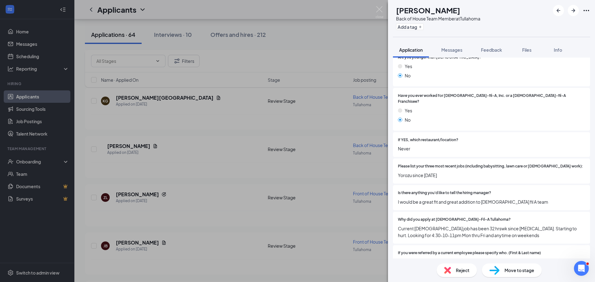
click at [464, 271] on span "Reject" at bounding box center [463, 270] width 14 height 7
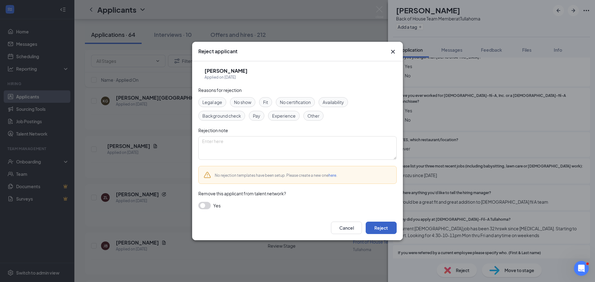
click at [383, 226] on button "Reject" at bounding box center [381, 228] width 31 height 12
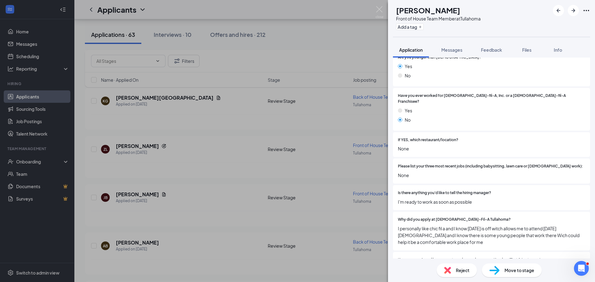
click at [137, 98] on div "ZL [PERSON_NAME] Front of House Team Member at [GEOGRAPHIC_DATA] Add a tag Appl…" at bounding box center [297, 141] width 595 height 282
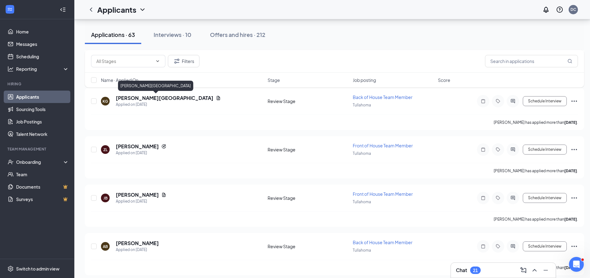
click at [137, 98] on h5 "[PERSON_NAME][GEOGRAPHIC_DATA]" at bounding box center [165, 97] width 98 height 7
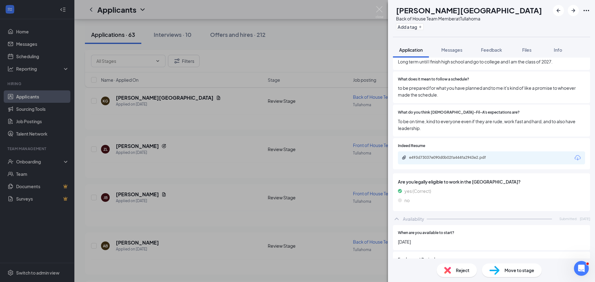
scroll to position [558, 0]
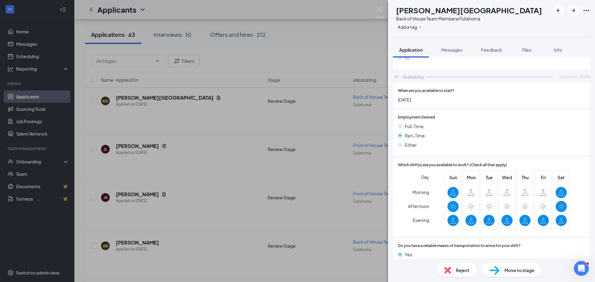
click at [384, 15] on div "KG [PERSON_NAME] Back of House Team Member at [GEOGRAPHIC_DATA] Add a tag Appli…" at bounding box center [297, 141] width 595 height 282
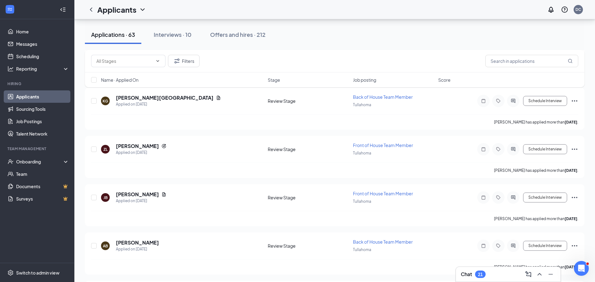
click at [383, 13] on div "Applicants DC" at bounding box center [334, 9] width 520 height 19
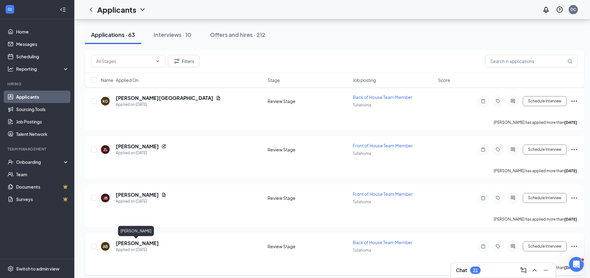
click at [127, 241] on h5 "[PERSON_NAME]" at bounding box center [137, 242] width 43 height 7
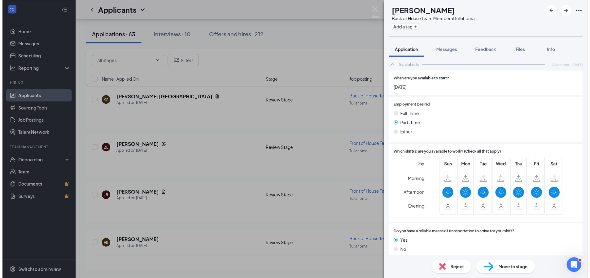
scroll to position [512, 0]
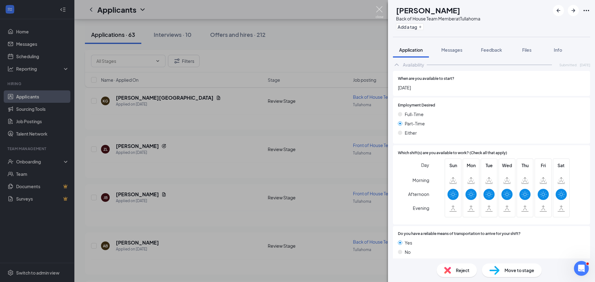
click at [383, 10] on img at bounding box center [379, 12] width 8 height 12
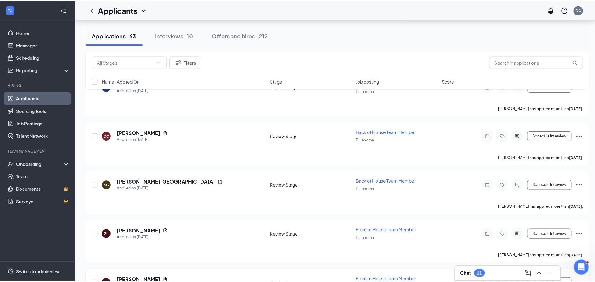
scroll to position [1196, 0]
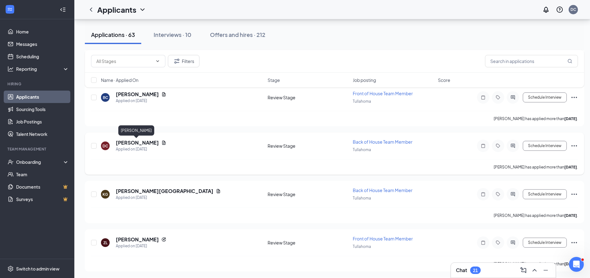
click at [118, 144] on h5 "[PERSON_NAME]" at bounding box center [137, 142] width 43 height 7
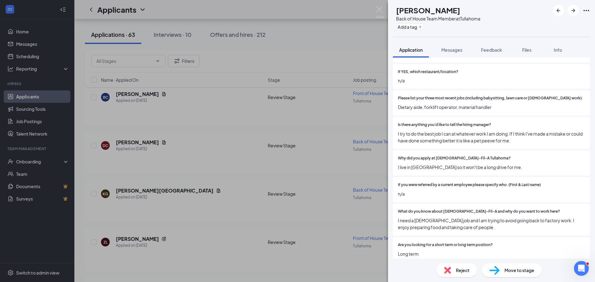
scroll to position [217, 0]
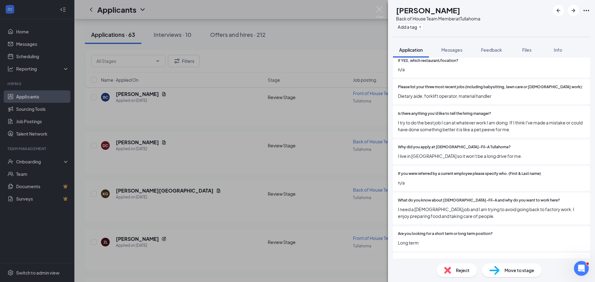
click at [517, 270] on span "Move to stage" at bounding box center [519, 270] width 30 height 7
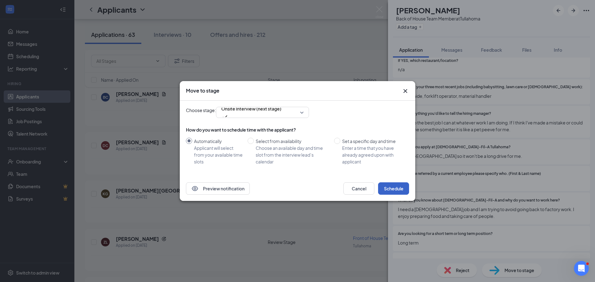
click at [397, 191] on button "Schedule" at bounding box center [393, 188] width 31 height 12
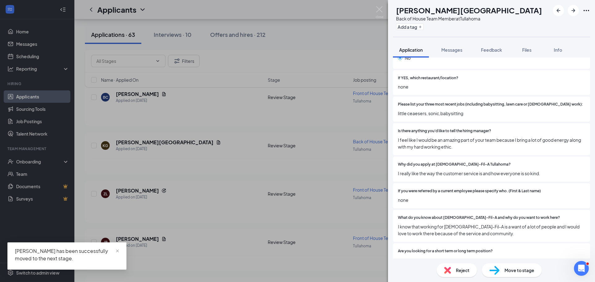
click at [136, 129] on div "KG [PERSON_NAME] Back of House Team Member at [GEOGRAPHIC_DATA] Add a tag Appli…" at bounding box center [297, 141] width 595 height 282
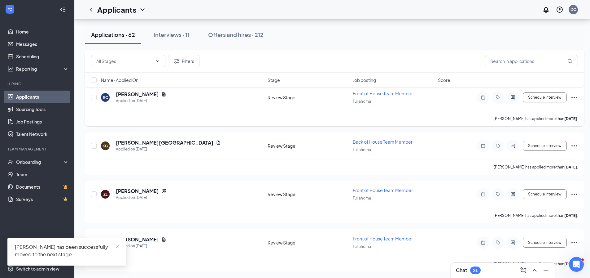
click at [126, 94] on h5 "[PERSON_NAME]" at bounding box center [137, 94] width 43 height 7
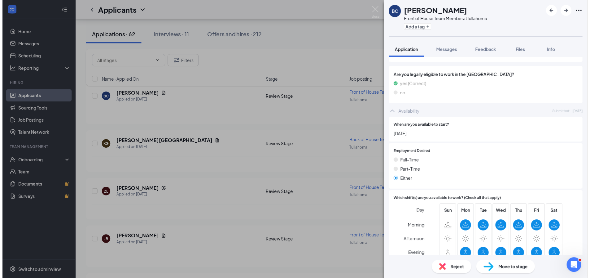
scroll to position [527, 0]
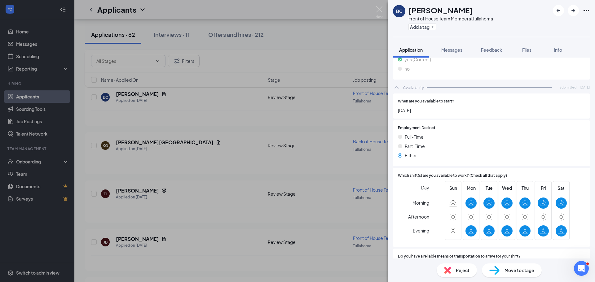
click at [502, 268] on div "Move to stage" at bounding box center [512, 271] width 60 height 14
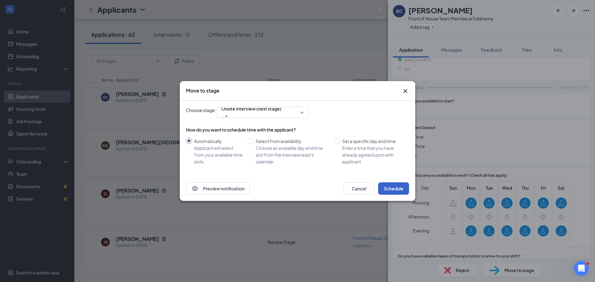
click at [393, 184] on button "Schedule" at bounding box center [393, 188] width 31 height 12
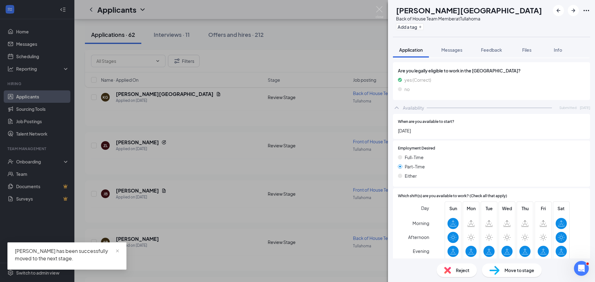
click at [340, 38] on div "KG [PERSON_NAME] Back of House Team Member at [GEOGRAPHIC_DATA] Add a tag Appli…" at bounding box center [297, 141] width 595 height 282
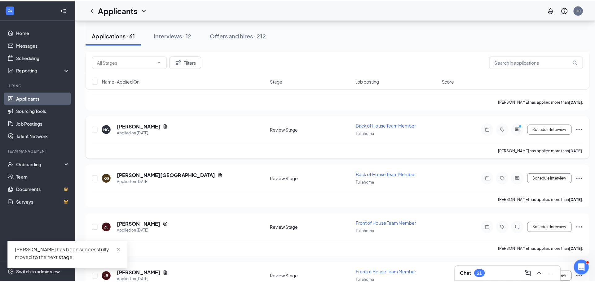
scroll to position [1072, 0]
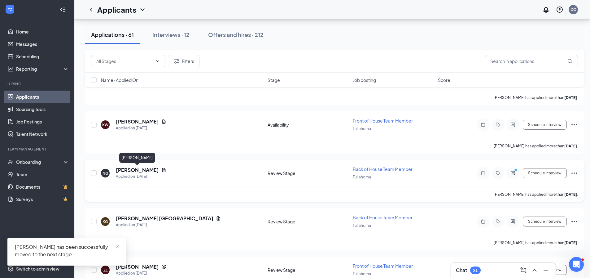
click at [150, 168] on h5 "[PERSON_NAME]" at bounding box center [137, 169] width 43 height 7
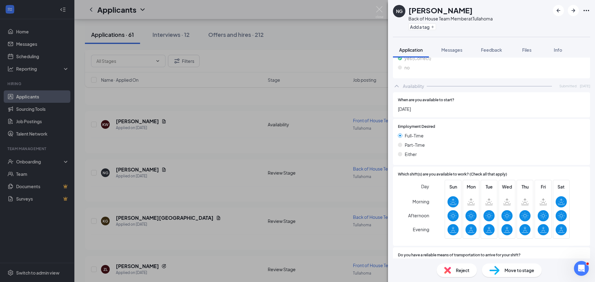
scroll to position [573, 0]
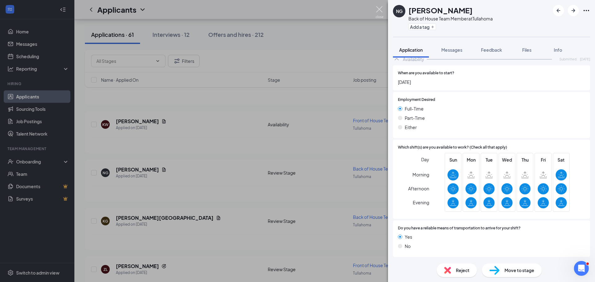
click at [375, 11] on div "NG [PERSON_NAME] Back of House Team Member at [GEOGRAPHIC_DATA] Add a tag Appli…" at bounding box center [297, 141] width 595 height 282
click at [378, 8] on img at bounding box center [379, 12] width 8 height 12
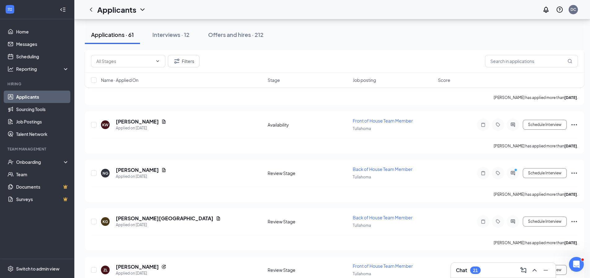
click at [362, 36] on div "Applications · 61 Interviews · 12 Offers and hires · 212" at bounding box center [334, 34] width 499 height 19
click at [139, 121] on h5 "[PERSON_NAME]" at bounding box center [137, 121] width 43 height 7
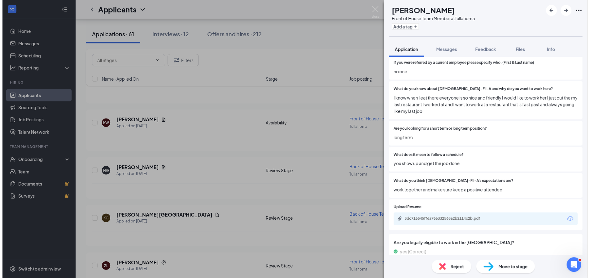
scroll to position [366, 0]
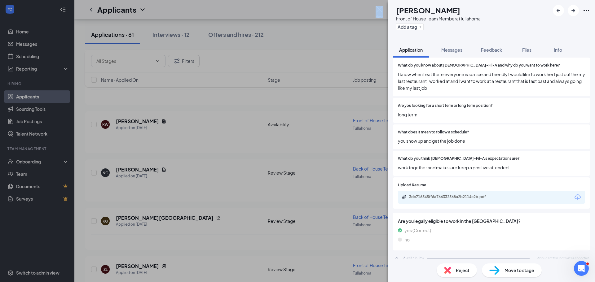
click at [377, 12] on div "KW [PERSON_NAME] Front of House Team Member at [GEOGRAPHIC_DATA] Add a tag Appl…" at bounding box center [297, 141] width 595 height 282
click at [377, 12] on img at bounding box center [379, 12] width 8 height 12
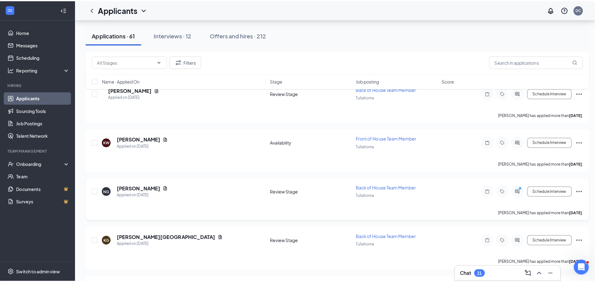
scroll to position [1041, 0]
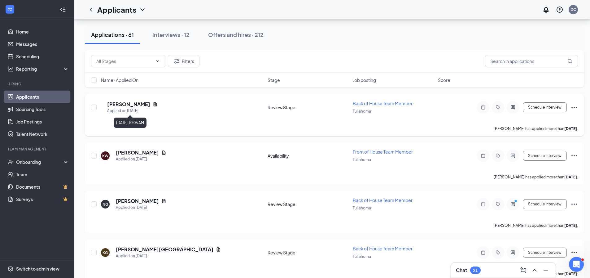
click at [122, 107] on h5 "[PERSON_NAME]" at bounding box center [128, 104] width 43 height 7
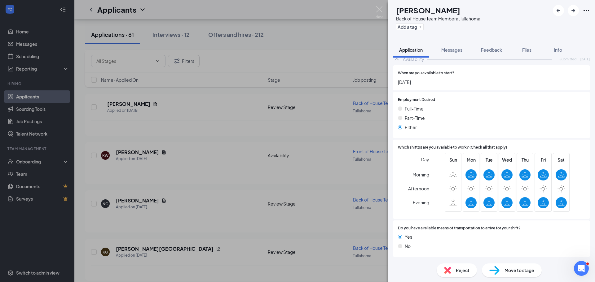
scroll to position [570, 0]
click at [539, 270] on div "Move to stage" at bounding box center [512, 271] width 60 height 14
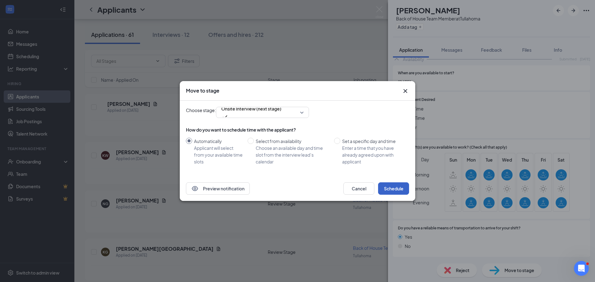
click at [383, 187] on button "Schedule" at bounding box center [393, 188] width 31 height 12
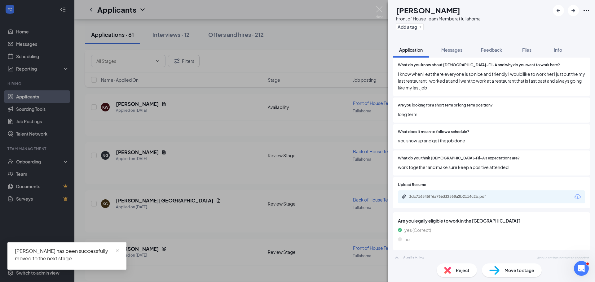
scroll to position [366, 0]
click at [379, 11] on img at bounding box center [379, 12] width 8 height 12
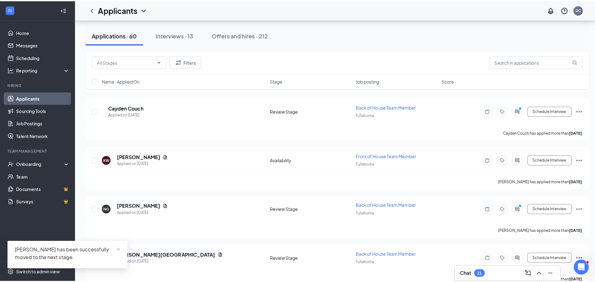
scroll to position [979, 0]
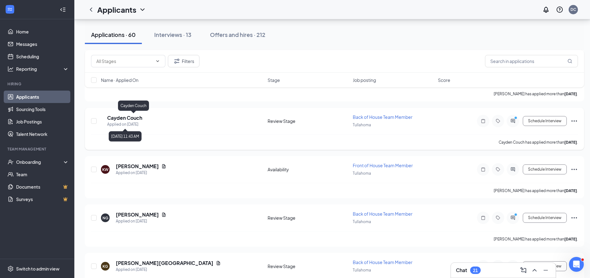
click at [142, 117] on h5 "Cayden Couch" at bounding box center [124, 117] width 35 height 7
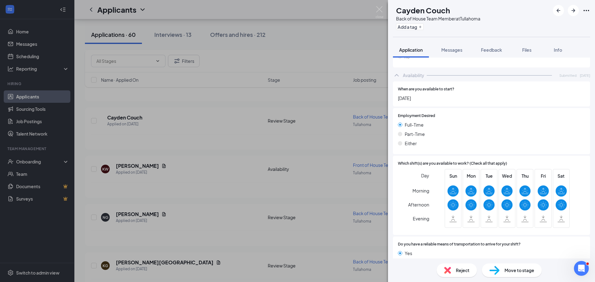
scroll to position [496, 0]
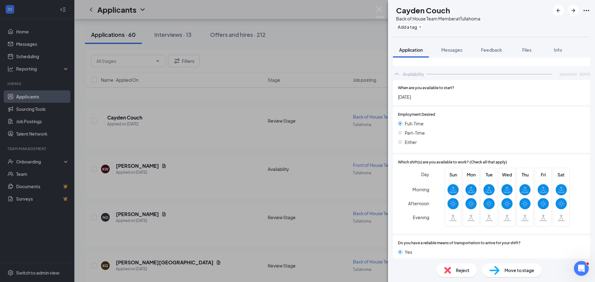
click at [522, 275] on div "Move to stage" at bounding box center [512, 271] width 60 height 14
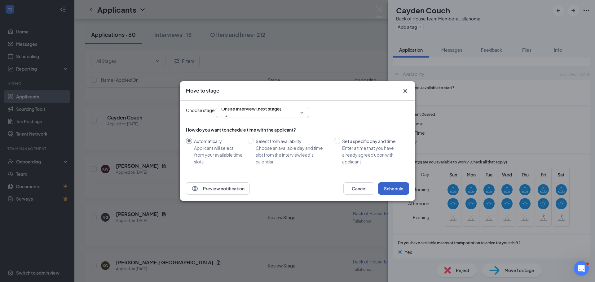
click at [385, 191] on button "Schedule" at bounding box center [393, 188] width 31 height 12
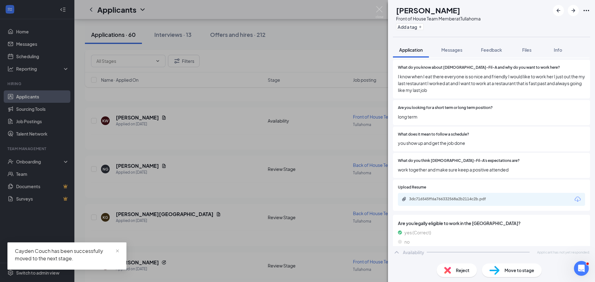
scroll to position [363, 0]
drag, startPoint x: 380, startPoint y: 12, endPoint x: 266, endPoint y: 122, distance: 158.6
click at [380, 12] on img at bounding box center [379, 12] width 8 height 12
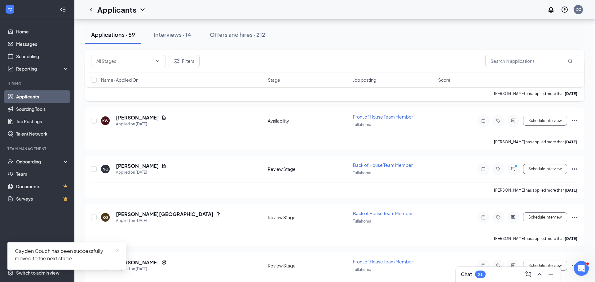
scroll to position [948, 0]
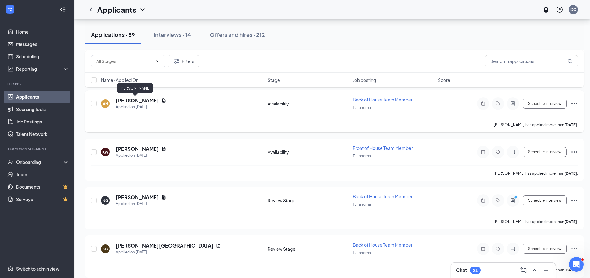
click at [130, 103] on h5 "[PERSON_NAME]" at bounding box center [137, 100] width 43 height 7
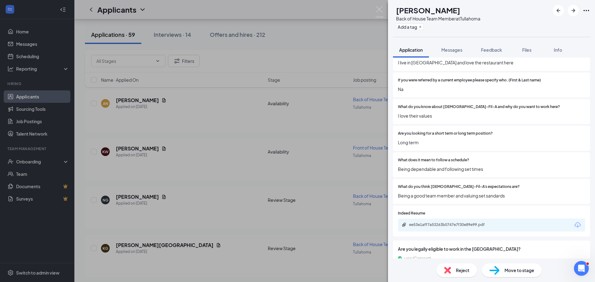
scroll to position [331, 0]
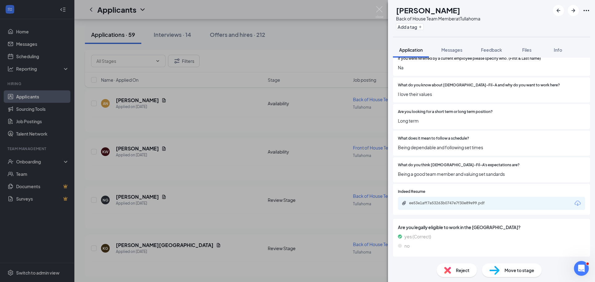
click at [510, 275] on div "Move to stage" at bounding box center [512, 271] width 60 height 14
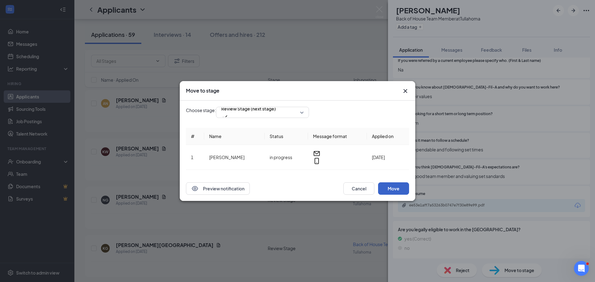
click at [394, 187] on button "Move" at bounding box center [393, 188] width 31 height 12
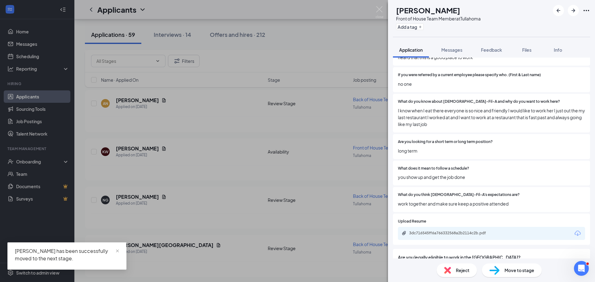
click at [381, 14] on img at bounding box center [379, 12] width 8 height 12
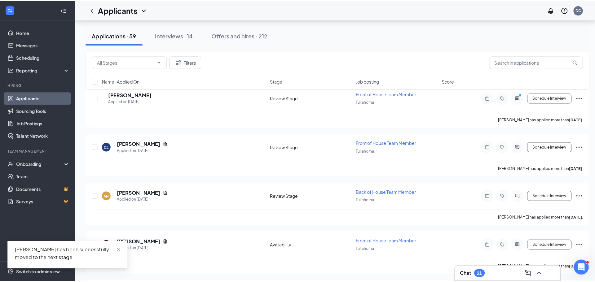
scroll to position [855, 0]
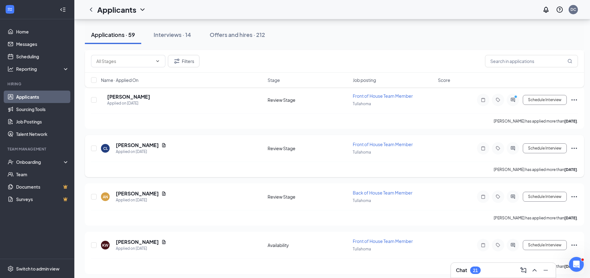
click at [572, 147] on icon "Ellipses" at bounding box center [574, 147] width 7 height 7
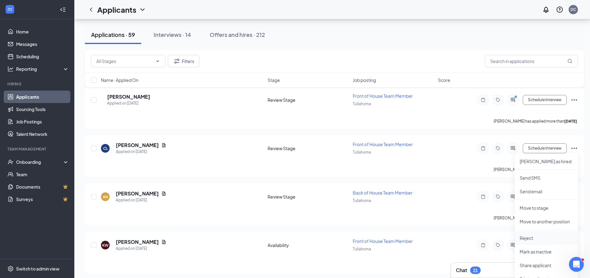
click at [527, 234] on li "Reject" at bounding box center [546, 238] width 63 height 14
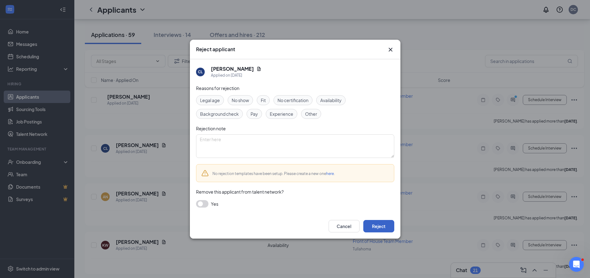
click at [380, 227] on button "Reject" at bounding box center [378, 226] width 31 height 12
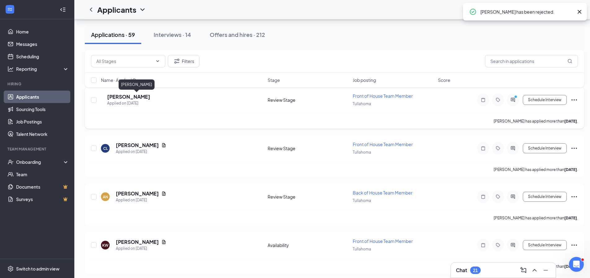
click at [142, 94] on h5 "[PERSON_NAME]" at bounding box center [128, 96] width 43 height 7
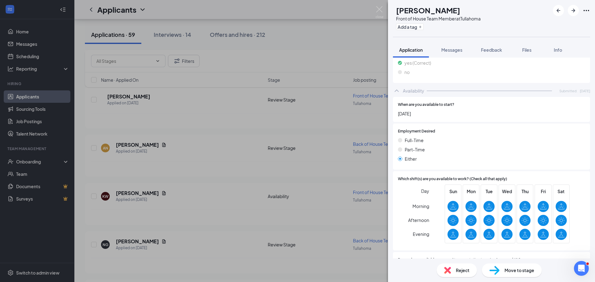
scroll to position [496, 0]
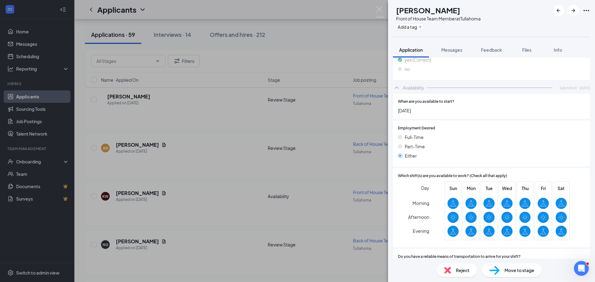
click at [513, 279] on div "Reject Move to stage" at bounding box center [491, 271] width 207 height 24
click at [511, 271] on span "Move to stage" at bounding box center [519, 270] width 30 height 7
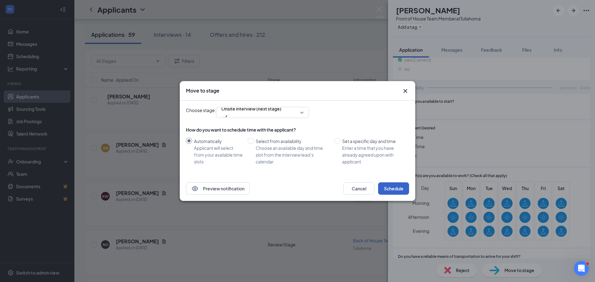
click at [403, 187] on button "Schedule" at bounding box center [393, 188] width 31 height 12
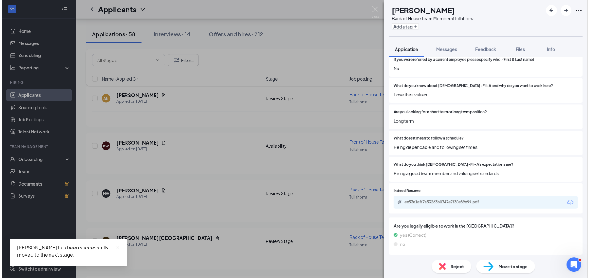
scroll to position [329, 0]
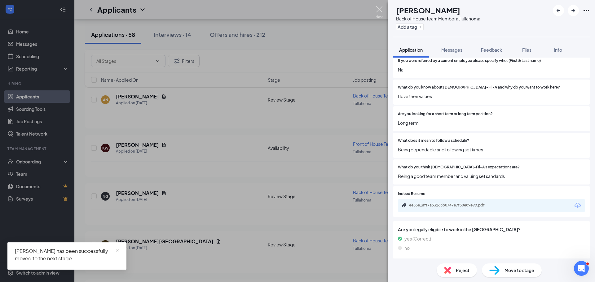
click at [374, 9] on div "AN [PERSON_NAME] Back of House Team Member at [GEOGRAPHIC_DATA] Add a tag Appli…" at bounding box center [297, 141] width 595 height 282
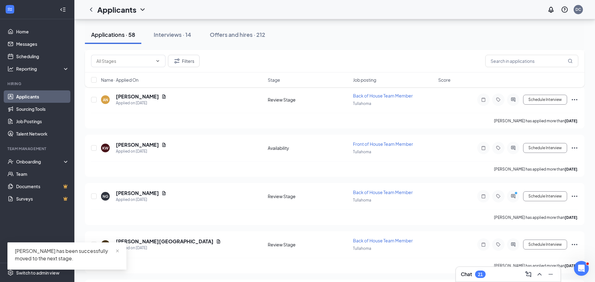
click at [374, 11] on div "Applicants DC" at bounding box center [334, 9] width 520 height 19
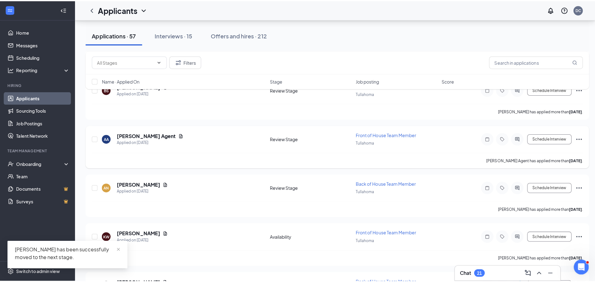
scroll to position [762, 0]
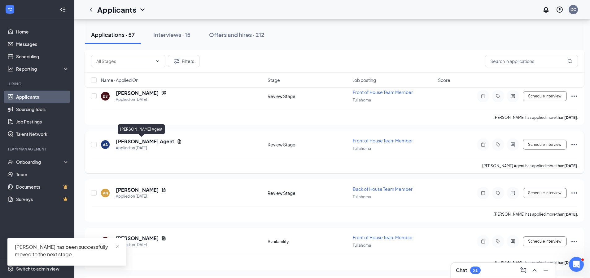
click at [142, 138] on div "AA [PERSON_NAME] Agent Applied on [DATE] Review Stage Front of House Team Membe…" at bounding box center [334, 147] width 487 height 20
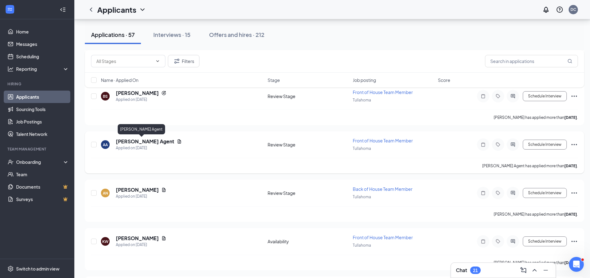
click at [141, 140] on h5 "[PERSON_NAME] Agent" at bounding box center [145, 141] width 59 height 7
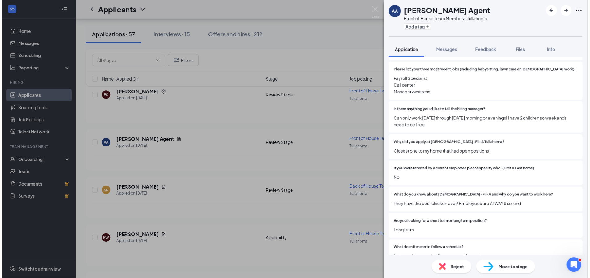
scroll to position [248, 0]
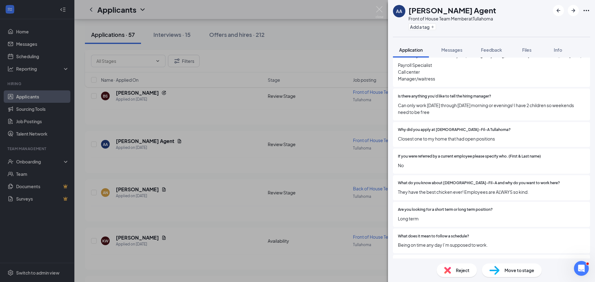
click at [465, 270] on span "Reject" at bounding box center [463, 270] width 14 height 7
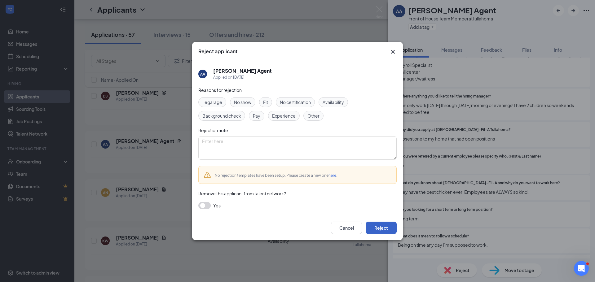
click at [391, 226] on button "Reject" at bounding box center [381, 228] width 31 height 12
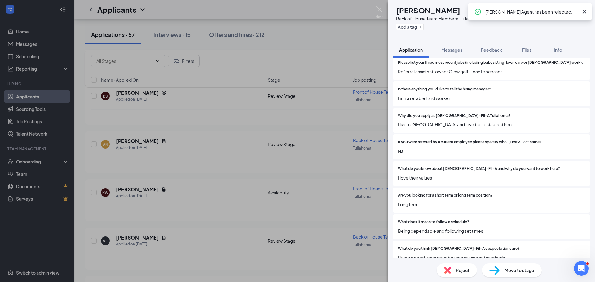
click at [383, 12] on div "AN [PERSON_NAME] Back of House Team Member at [GEOGRAPHIC_DATA] Add a tag Appli…" at bounding box center [297, 141] width 595 height 282
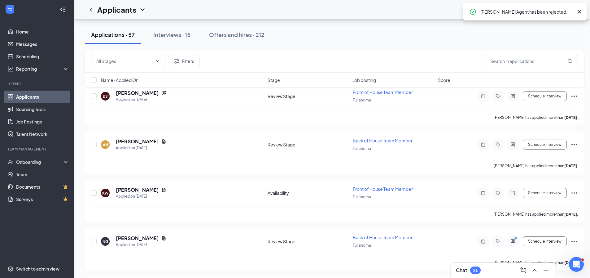
click at [381, 10] on div "Applicants DC" at bounding box center [332, 9] width 516 height 19
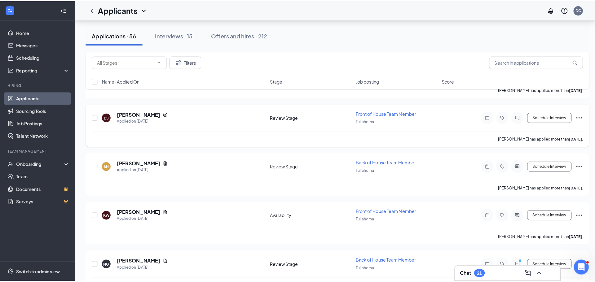
scroll to position [731, 0]
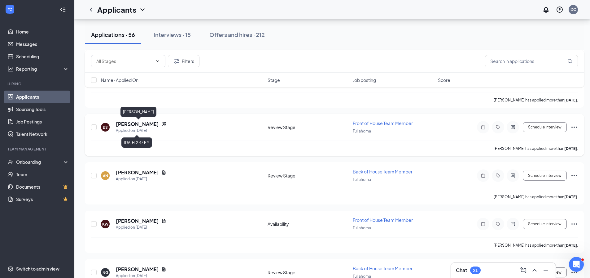
click at [151, 125] on h5 "[PERSON_NAME]" at bounding box center [137, 124] width 43 height 7
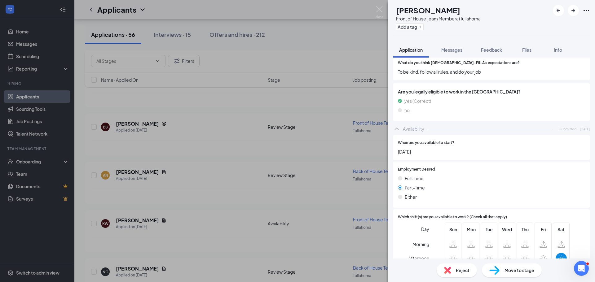
scroll to position [465, 0]
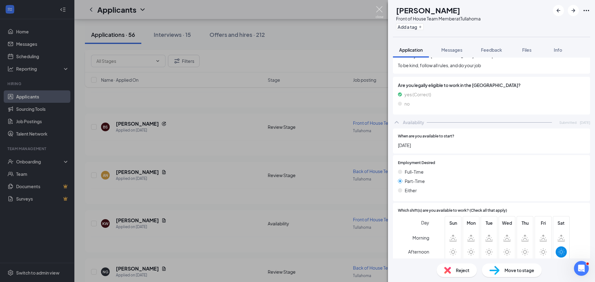
click at [376, 11] on img at bounding box center [379, 12] width 8 height 12
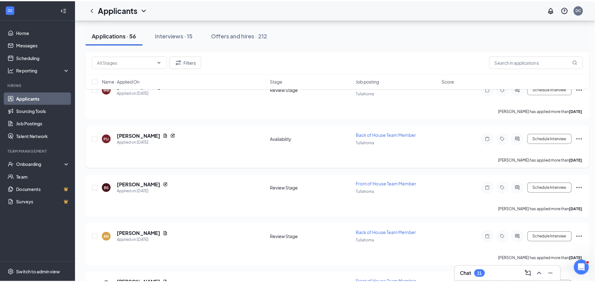
scroll to position [669, 0]
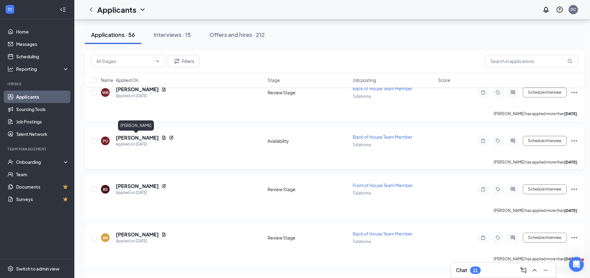
click at [135, 139] on h5 "[PERSON_NAME]" at bounding box center [137, 137] width 43 height 7
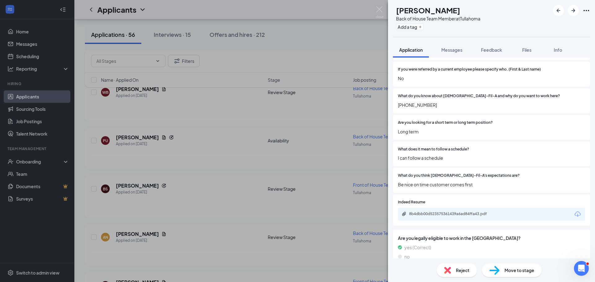
scroll to position [349, 0]
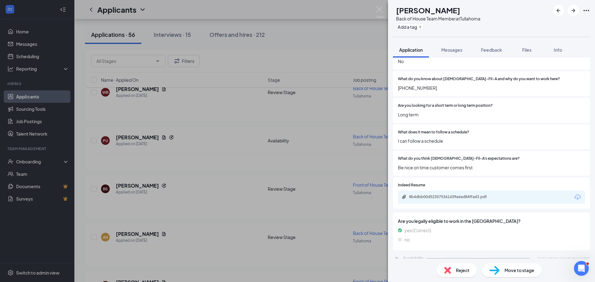
click at [518, 265] on div "Move to stage" at bounding box center [512, 271] width 60 height 14
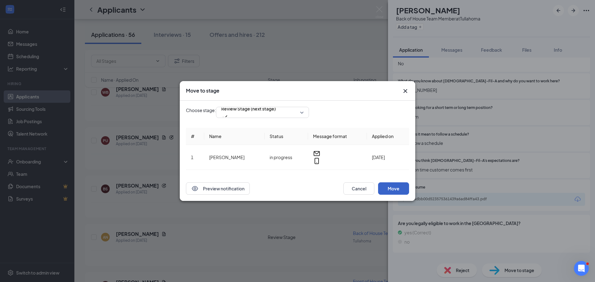
click at [397, 182] on button "Move" at bounding box center [393, 188] width 31 height 12
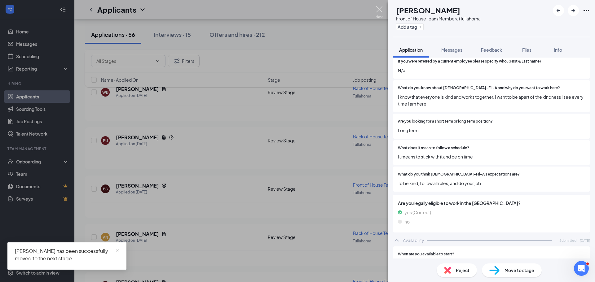
click at [380, 9] on img at bounding box center [379, 12] width 8 height 12
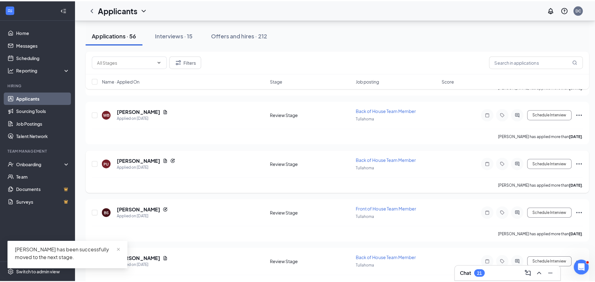
scroll to position [638, 0]
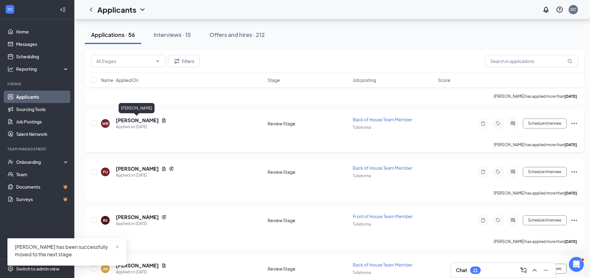
click at [143, 121] on h5 "[PERSON_NAME]" at bounding box center [137, 120] width 43 height 7
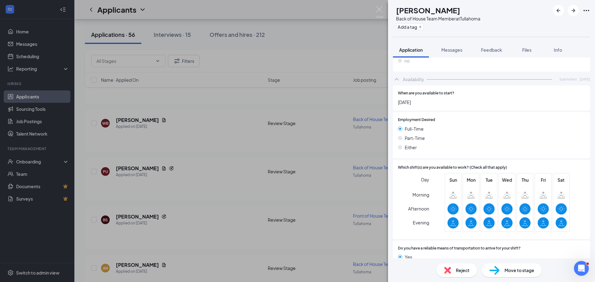
scroll to position [573, 0]
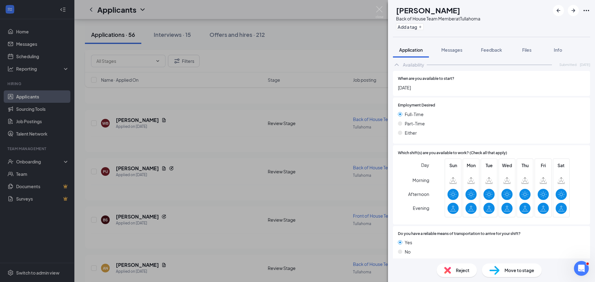
click at [538, 269] on div "Move to stage" at bounding box center [512, 271] width 60 height 14
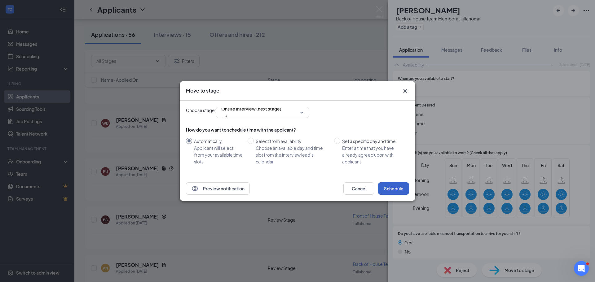
click at [407, 192] on button "Schedule" at bounding box center [393, 188] width 31 height 12
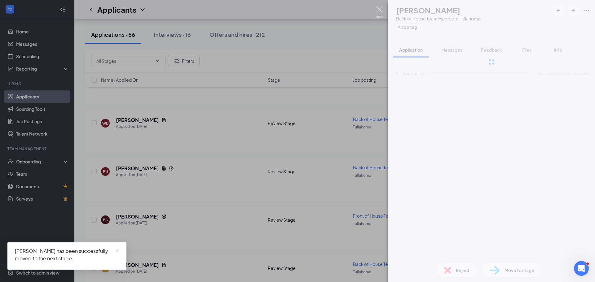
click at [383, 10] on img at bounding box center [379, 12] width 8 height 12
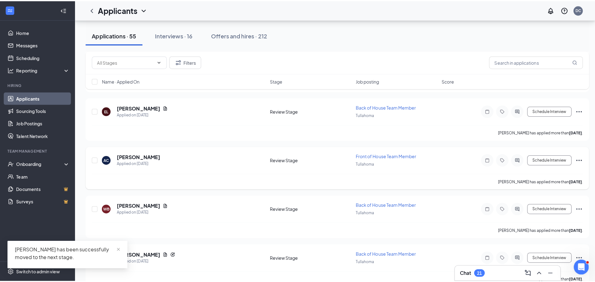
scroll to position [545, 0]
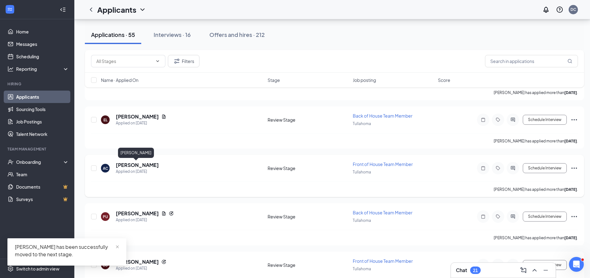
click at [142, 164] on h5 "[PERSON_NAME]" at bounding box center [137, 164] width 43 height 7
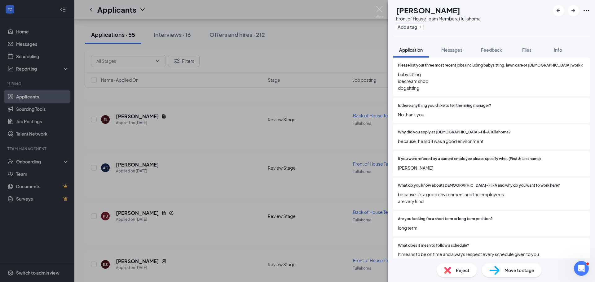
scroll to position [248, 0]
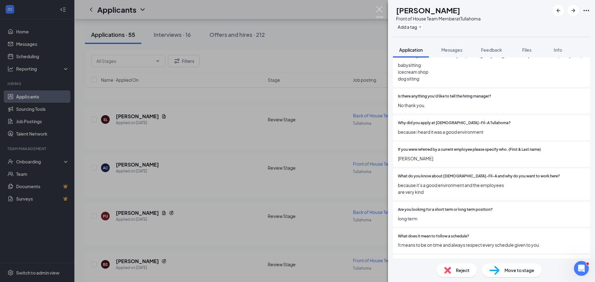
click at [382, 16] on img at bounding box center [379, 12] width 8 height 12
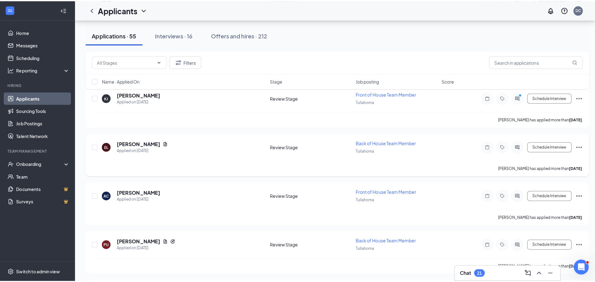
scroll to position [514, 0]
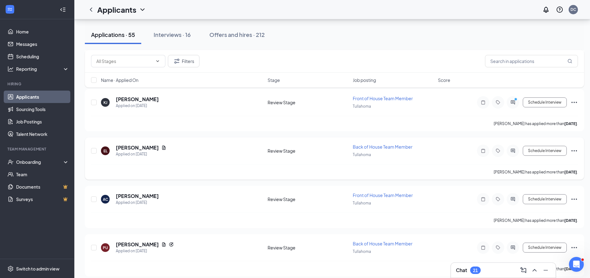
drag, startPoint x: 130, startPoint y: 146, endPoint x: 210, endPoint y: 139, distance: 80.6
click at [130, 146] on h5 "[PERSON_NAME]" at bounding box center [137, 147] width 43 height 7
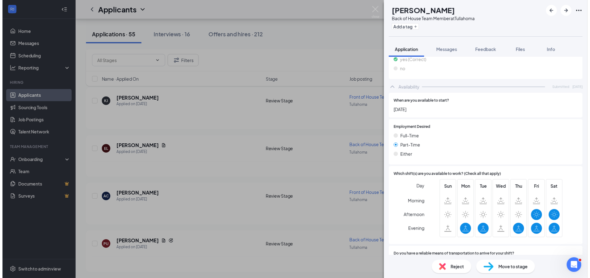
scroll to position [527, 0]
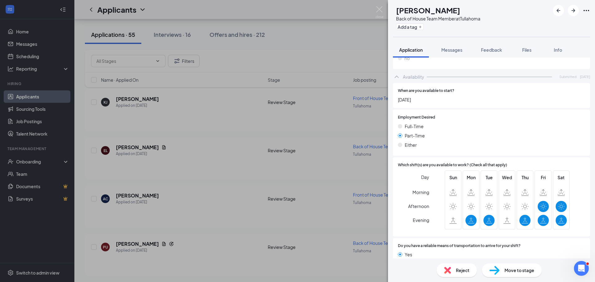
click at [520, 267] on span "Move to stage" at bounding box center [519, 270] width 30 height 7
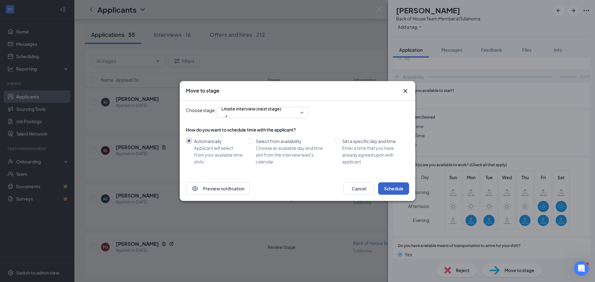
click at [400, 187] on button "Schedule" at bounding box center [393, 188] width 31 height 12
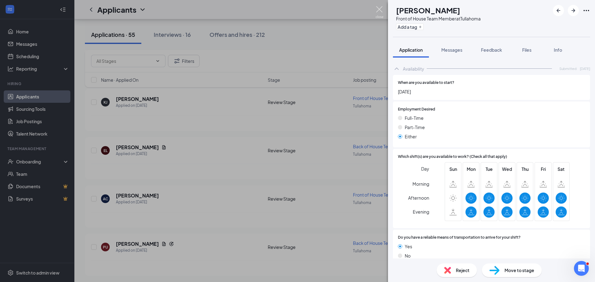
click at [378, 11] on img at bounding box center [379, 12] width 8 height 12
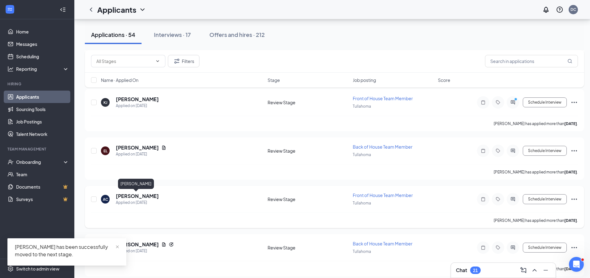
click at [134, 197] on h5 "[PERSON_NAME]" at bounding box center [137, 195] width 43 height 7
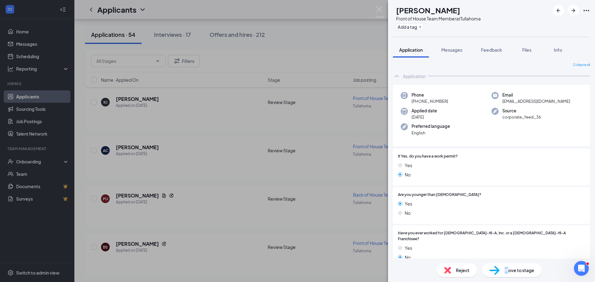
click at [506, 272] on span "Move to stage" at bounding box center [519, 270] width 30 height 7
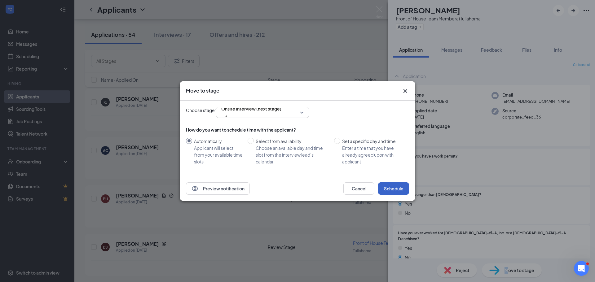
click at [386, 189] on button "Schedule" at bounding box center [393, 188] width 31 height 12
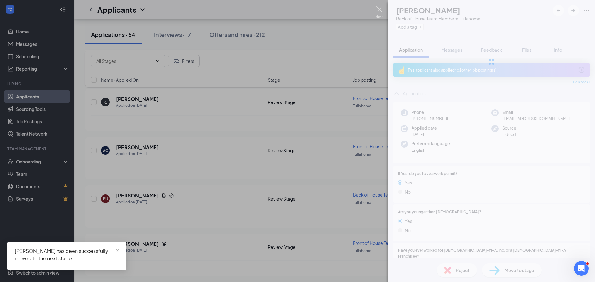
click at [376, 12] on img at bounding box center [379, 12] width 8 height 12
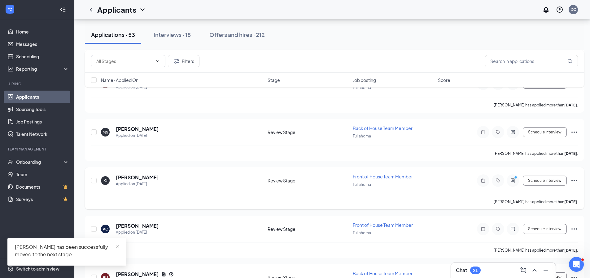
scroll to position [421, 0]
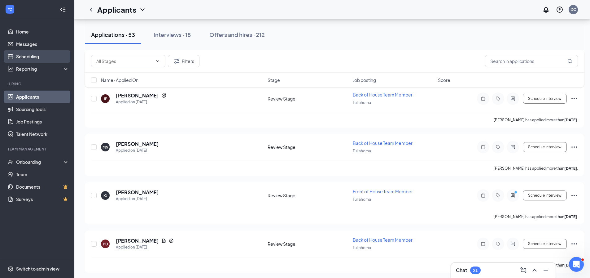
click at [34, 56] on link "Scheduling" at bounding box center [42, 56] width 53 height 12
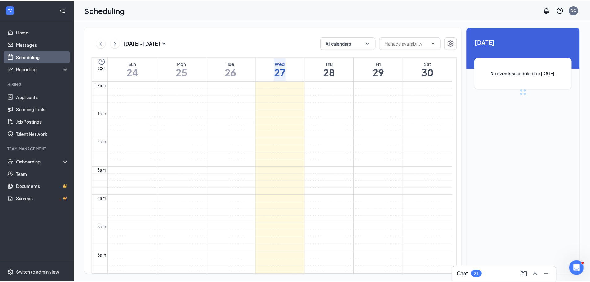
scroll to position [305, 0]
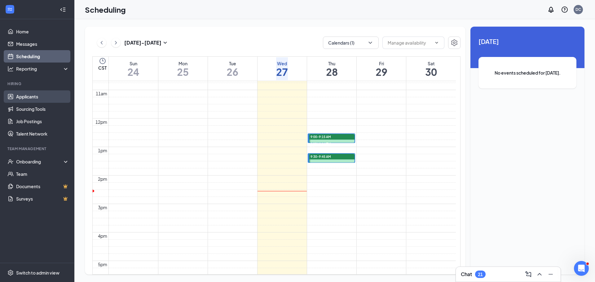
click at [35, 96] on link "Applicants" at bounding box center [42, 96] width 53 height 12
